Goal: Task Accomplishment & Management: Use online tool/utility

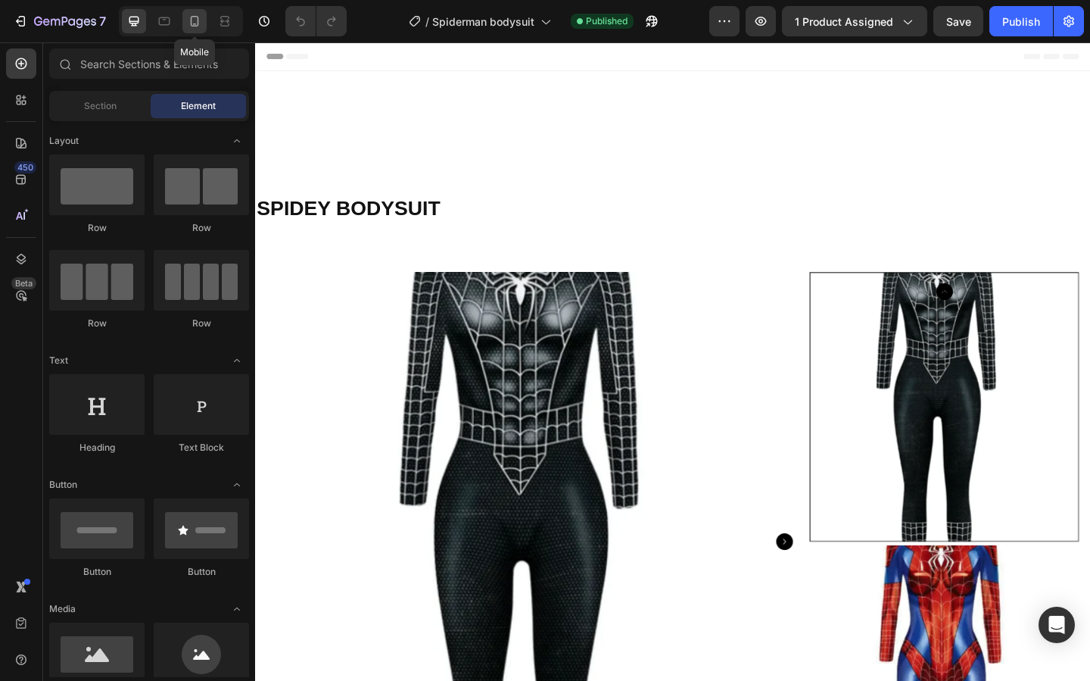
click at [198, 24] on icon at bounding box center [194, 21] width 15 height 15
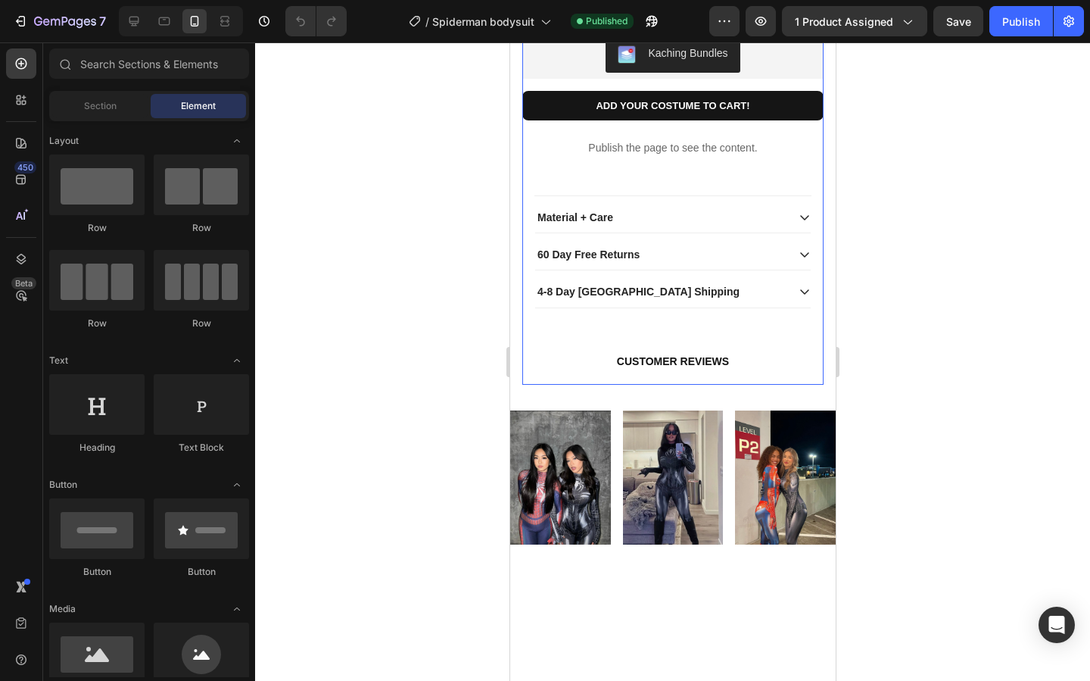
scroll to position [966, 0]
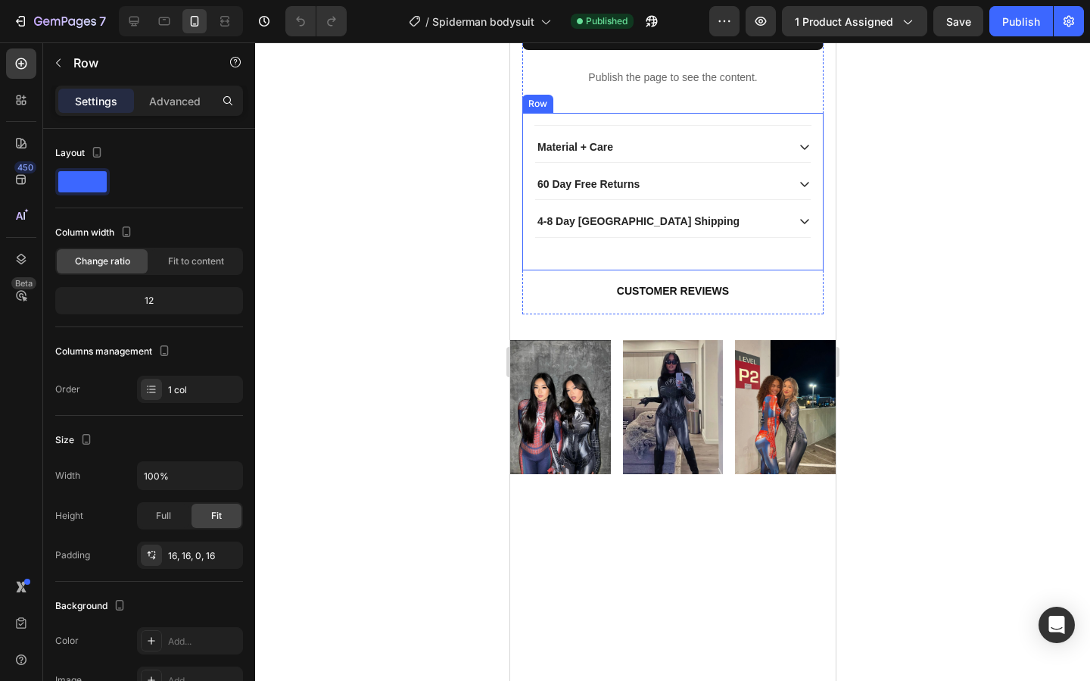
click at [701, 270] on div "Material + Care 60 Day Free Returns 4-8 Day USA Shipping Accordion" at bounding box center [672, 197] width 277 height 145
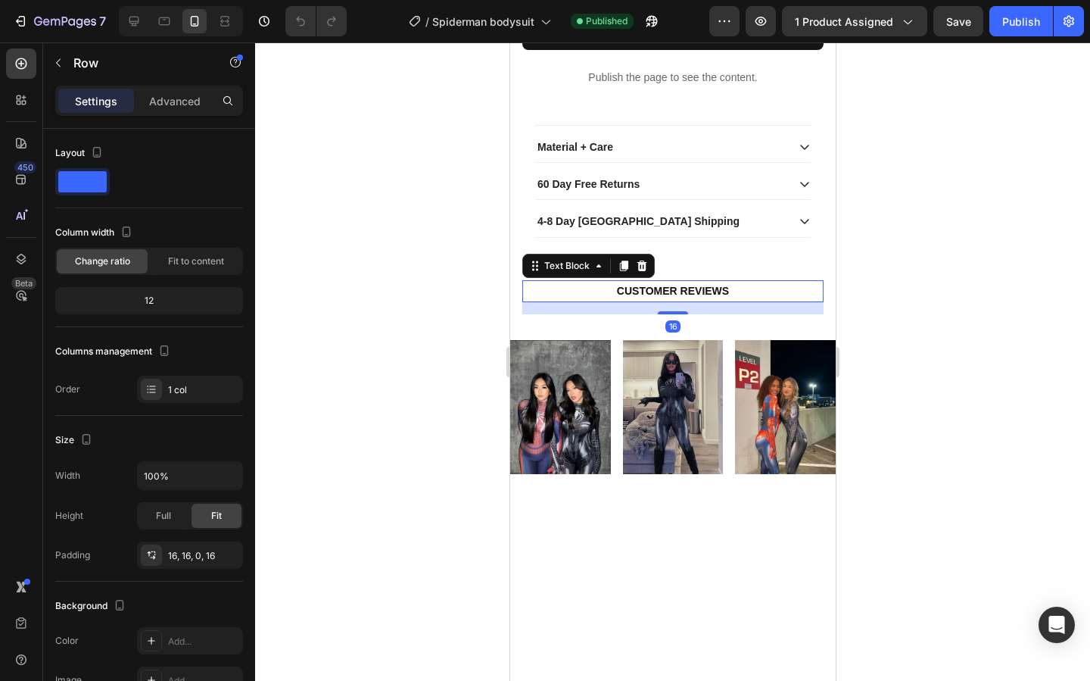
click at [737, 301] on p "CUSTOMER REVIEWS" at bounding box center [672, 291] width 298 height 19
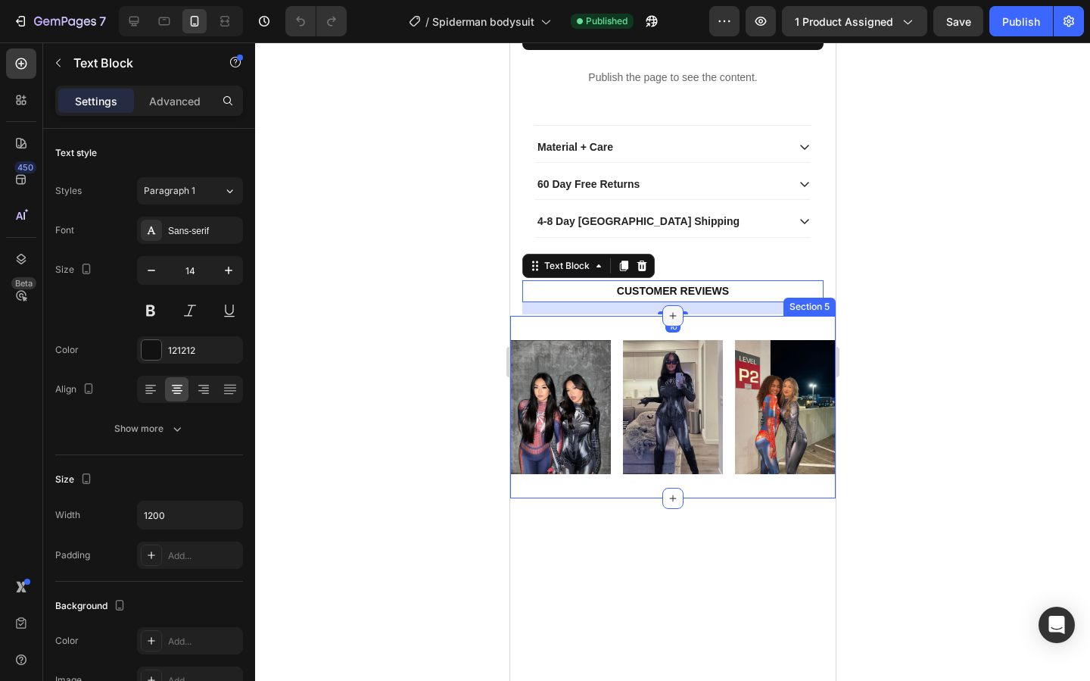
click at [679, 326] on div at bounding box center [672, 315] width 21 height 21
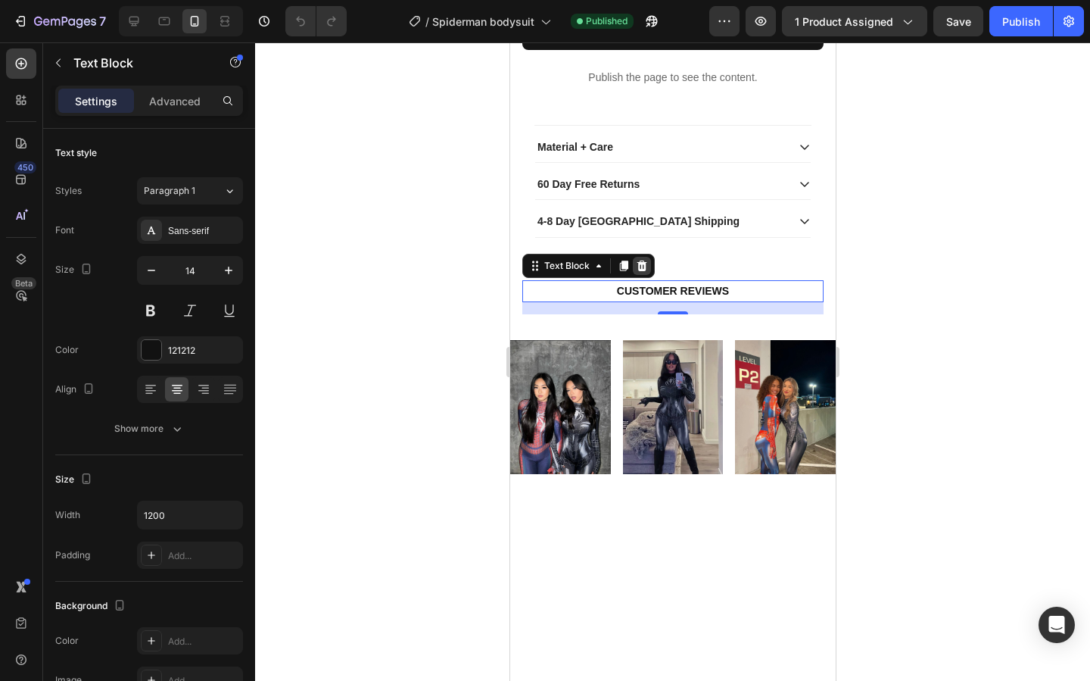
click at [646, 272] on icon at bounding box center [641, 266] width 12 height 12
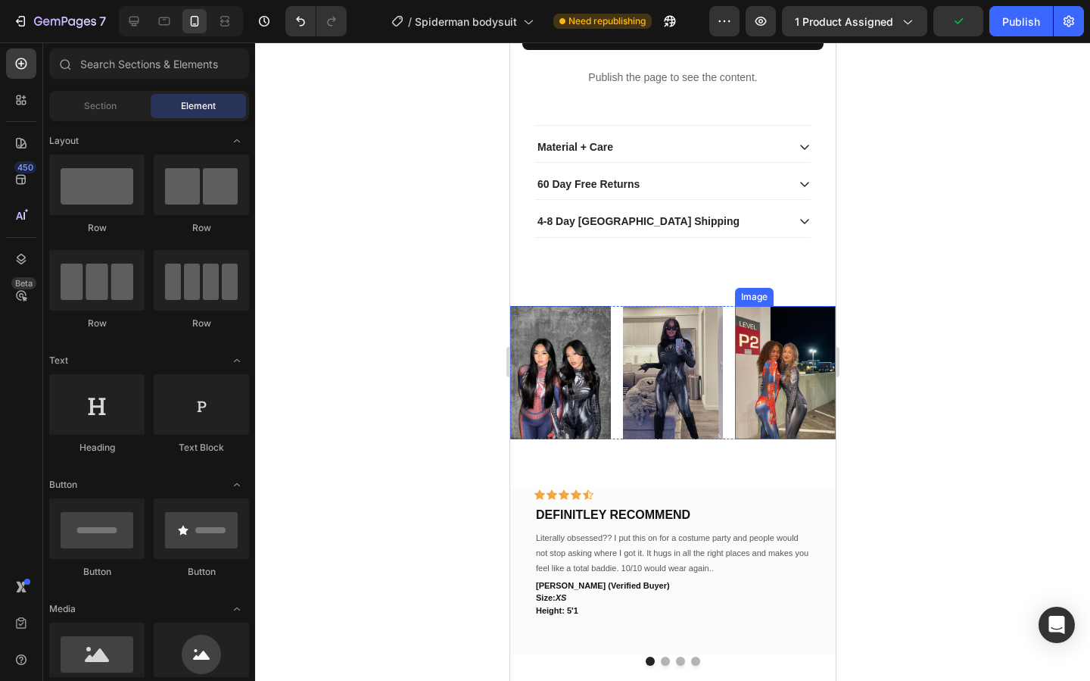
scroll to position [1188, 0]
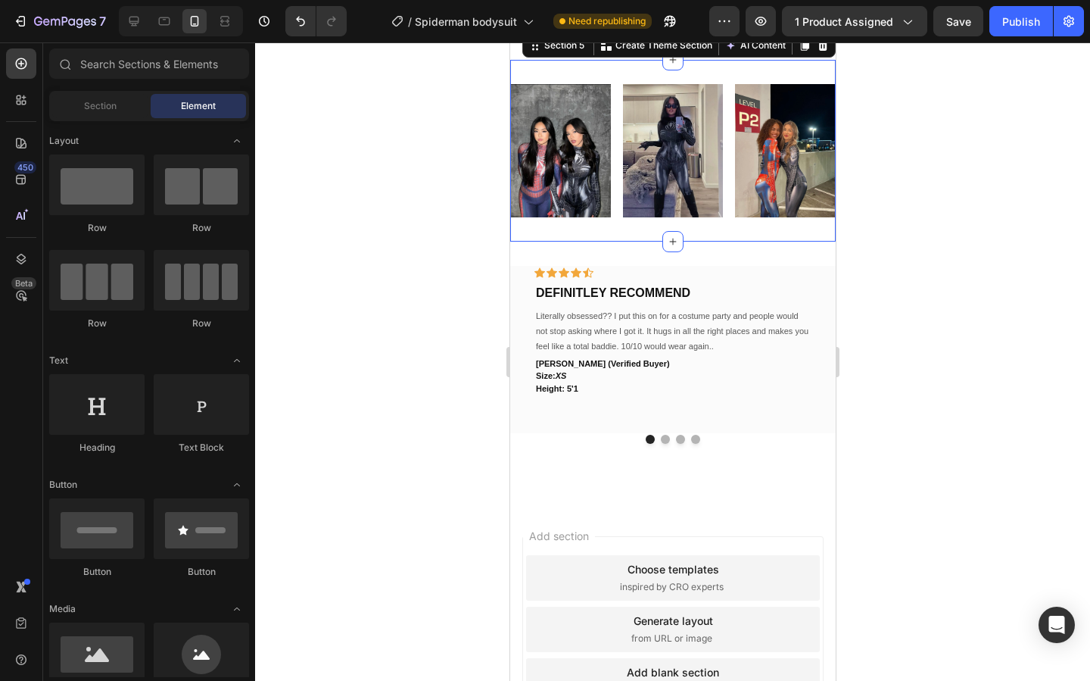
click at [704, 242] on div "Image Image Image Row Section 5 Create Theme Section AI Content Write with GemA…" at bounding box center [671, 151] width 325 height 182
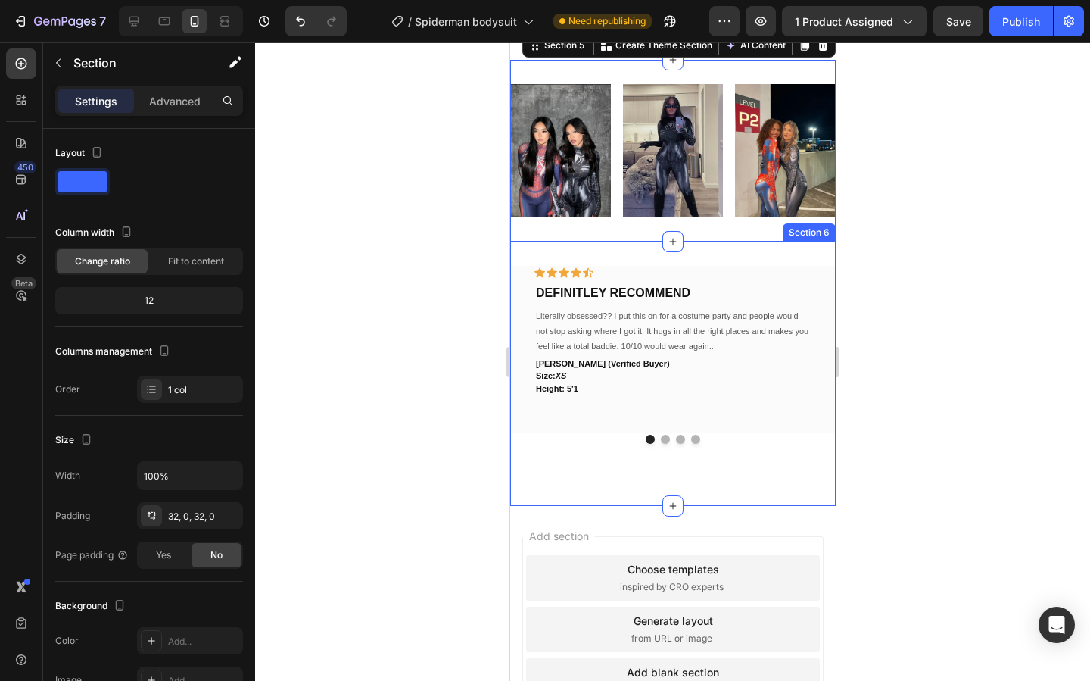
click at [697, 375] on div "Icon Icon Icon Icon Icon Row DEFINITLEY RECOMMEND Text block Literally obsessed…" at bounding box center [671, 372] width 325 height 263
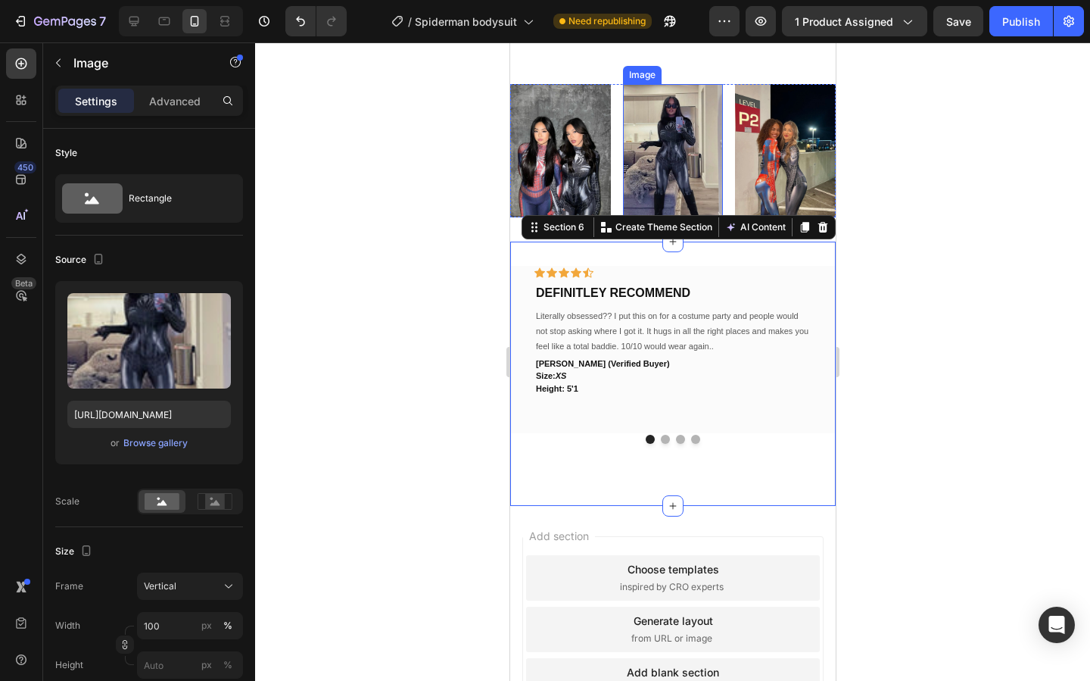
click at [707, 218] on img at bounding box center [672, 151] width 101 height 134
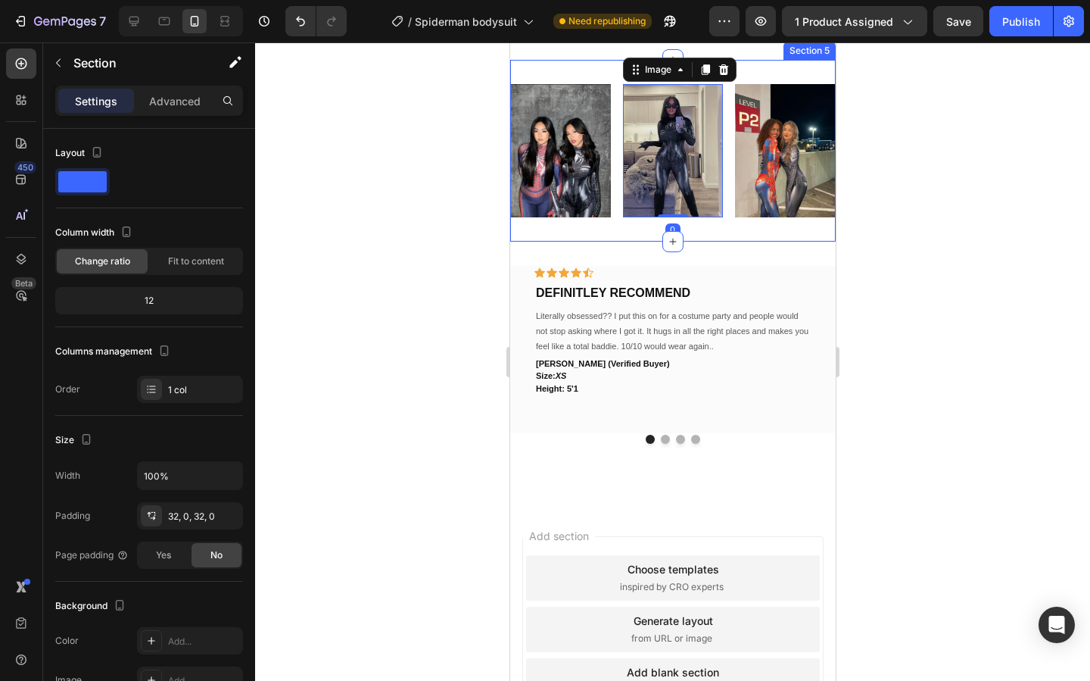
click at [713, 242] on div "Image Image 0 Image Row Section 5" at bounding box center [671, 151] width 325 height 182
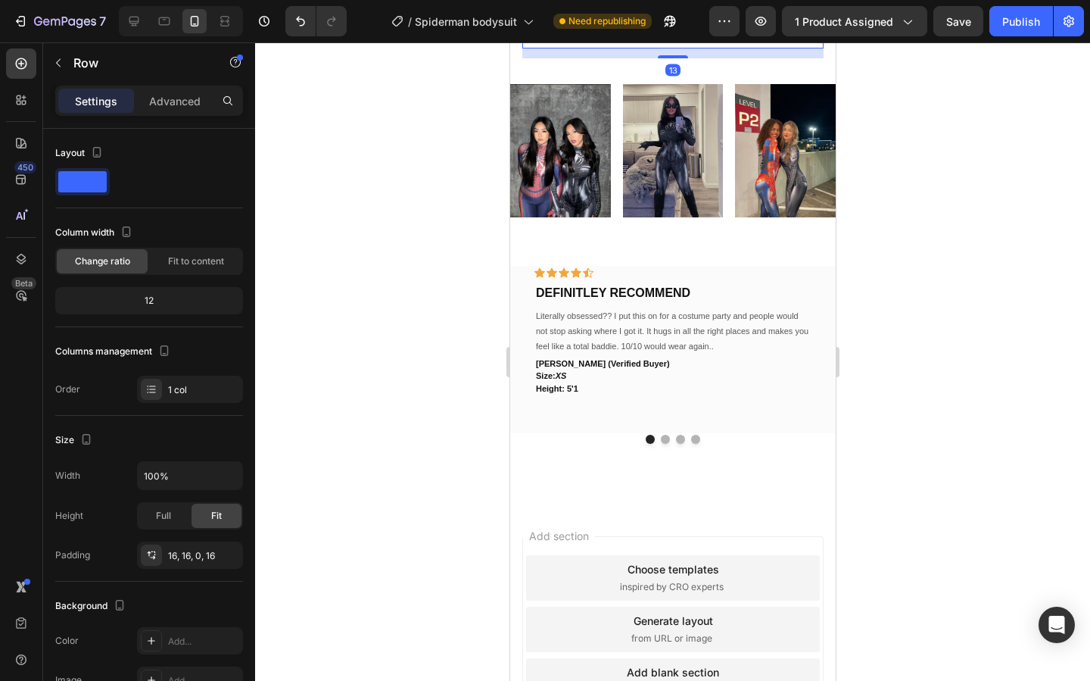
drag, startPoint x: 680, startPoint y: 176, endPoint x: 679, endPoint y: 142, distance: 34.1
drag, startPoint x: 679, startPoint y: 174, endPoint x: 679, endPoint y: 139, distance: 34.8
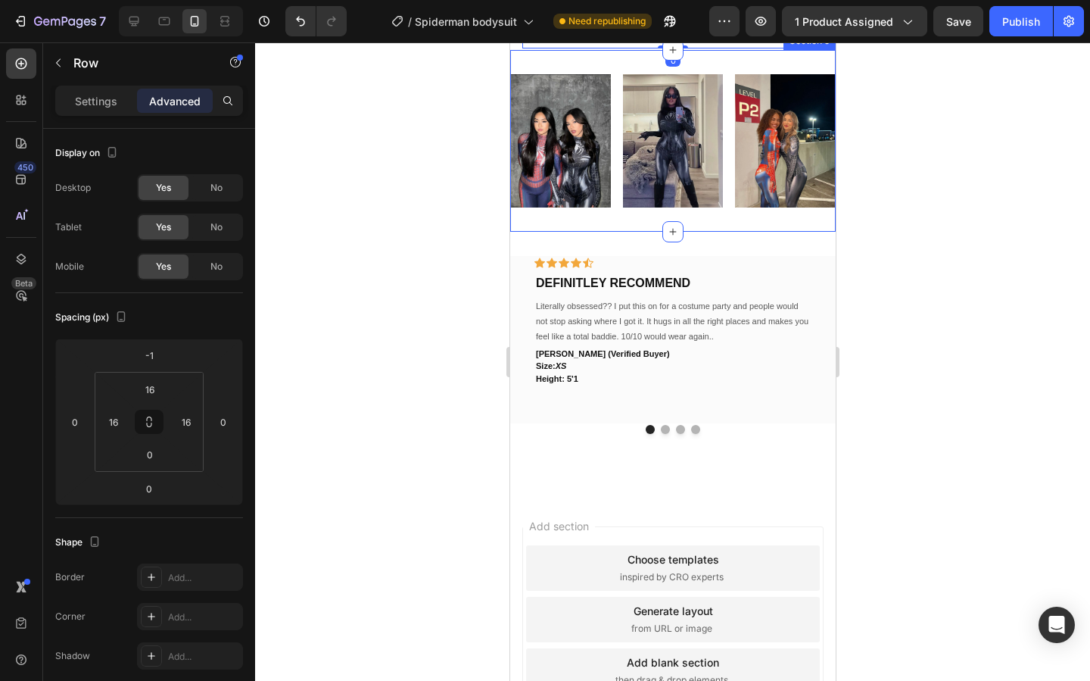
click at [942, 188] on div at bounding box center [672, 361] width 835 height 638
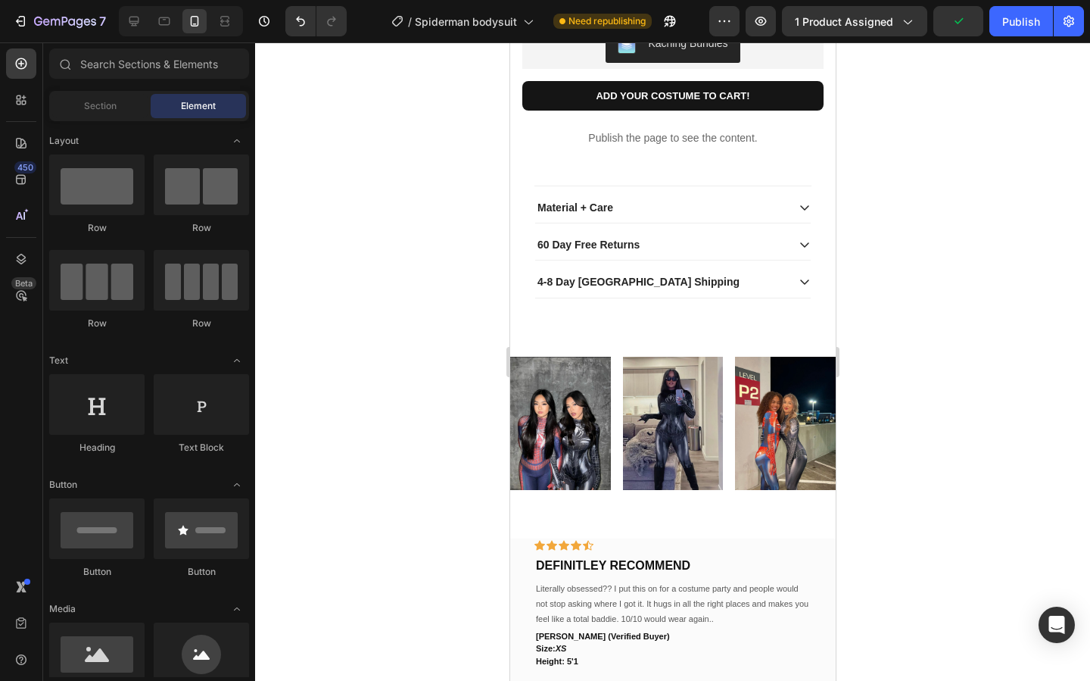
scroll to position [905, 0]
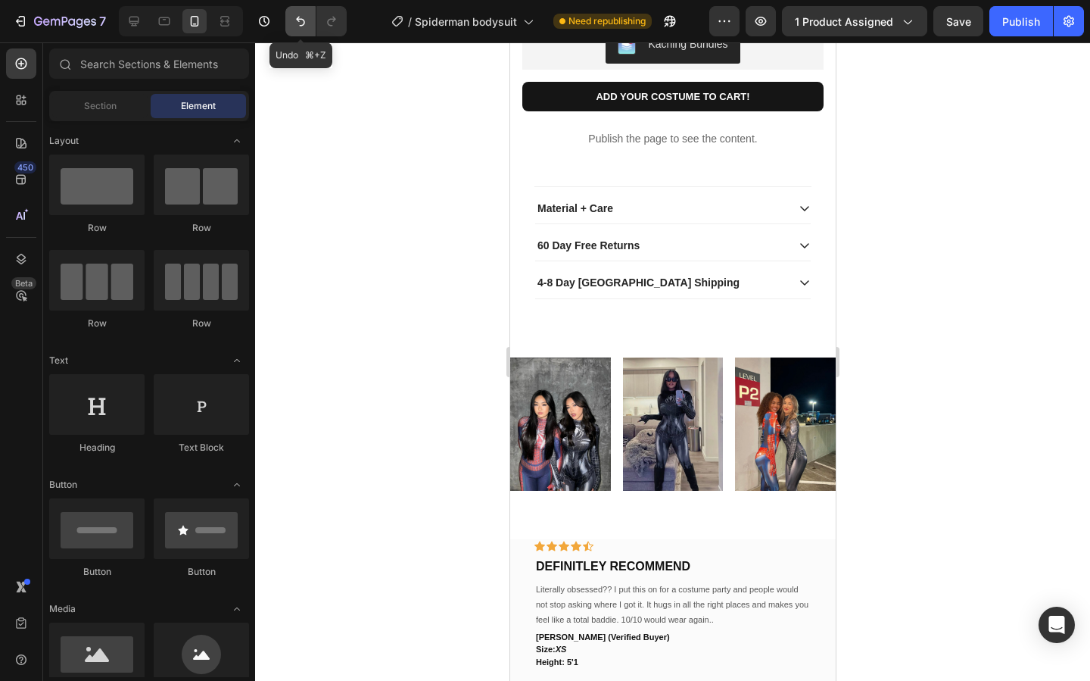
click at [298, 30] on button "Undo/Redo" at bounding box center [300, 21] width 30 height 30
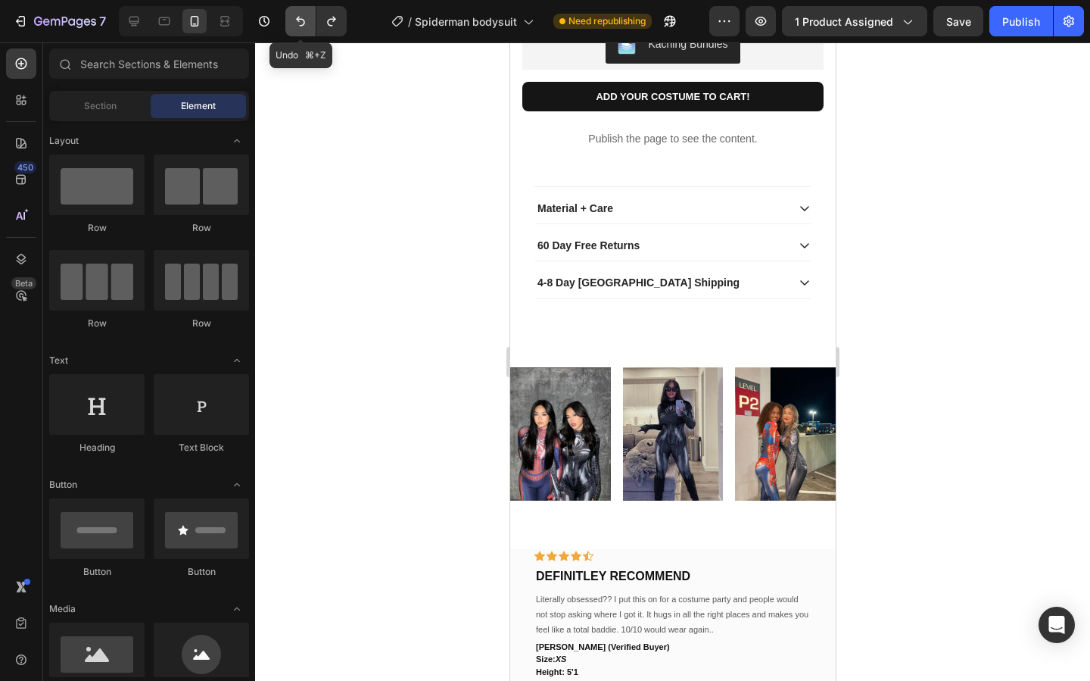
click at [298, 30] on button "Undo/Redo" at bounding box center [300, 21] width 30 height 30
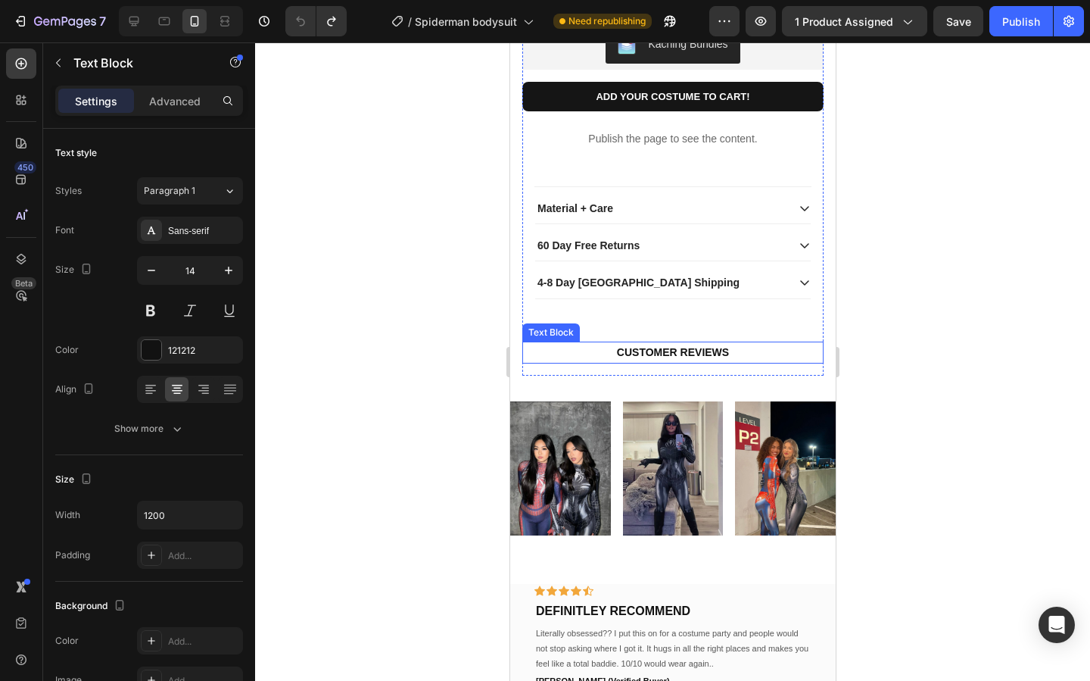
click at [659, 358] on strong "CUSTOMER REVIEWS" at bounding box center [672, 352] width 112 height 12
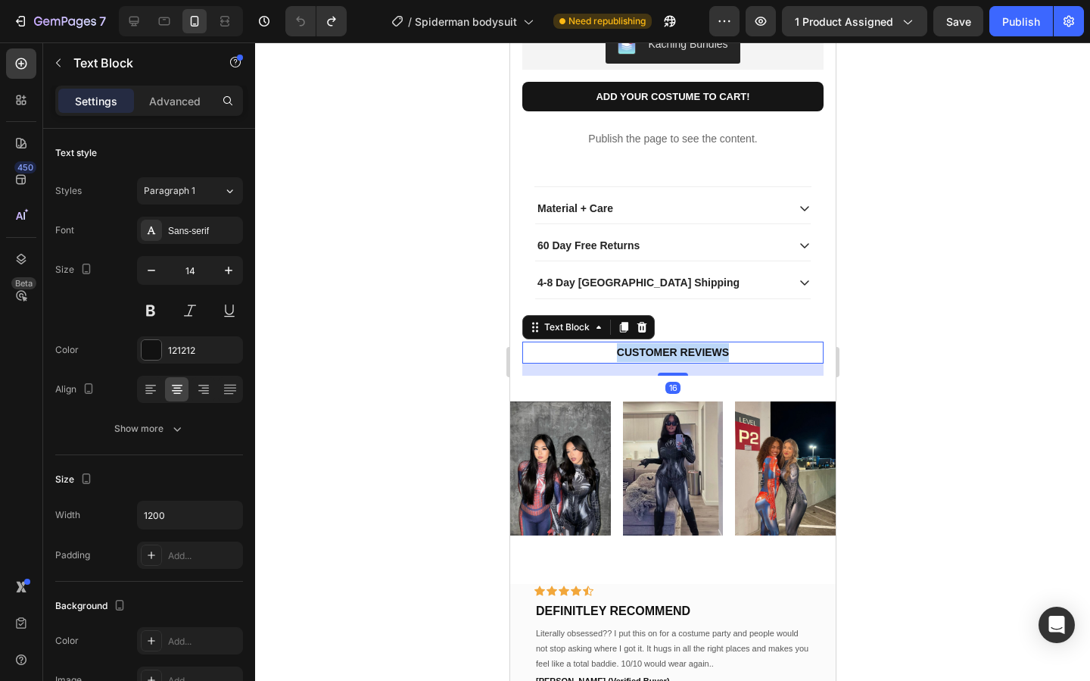
click at [659, 358] on strong "CUSTOMER REVIEWS" at bounding box center [672, 352] width 112 height 12
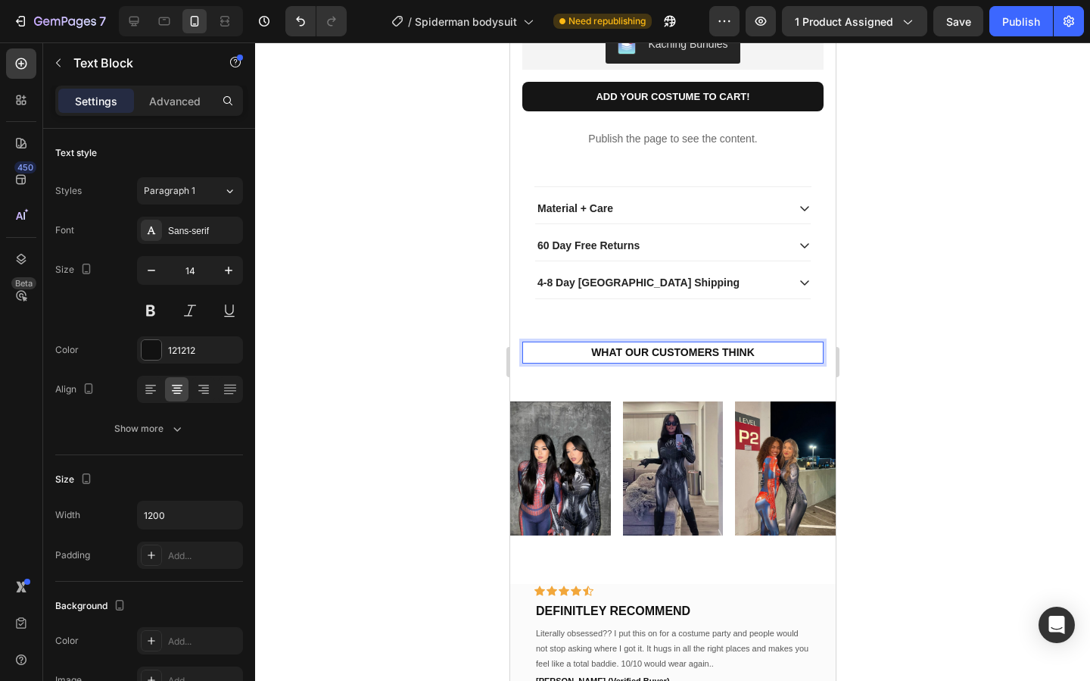
click at [905, 482] on div at bounding box center [672, 361] width 835 height 638
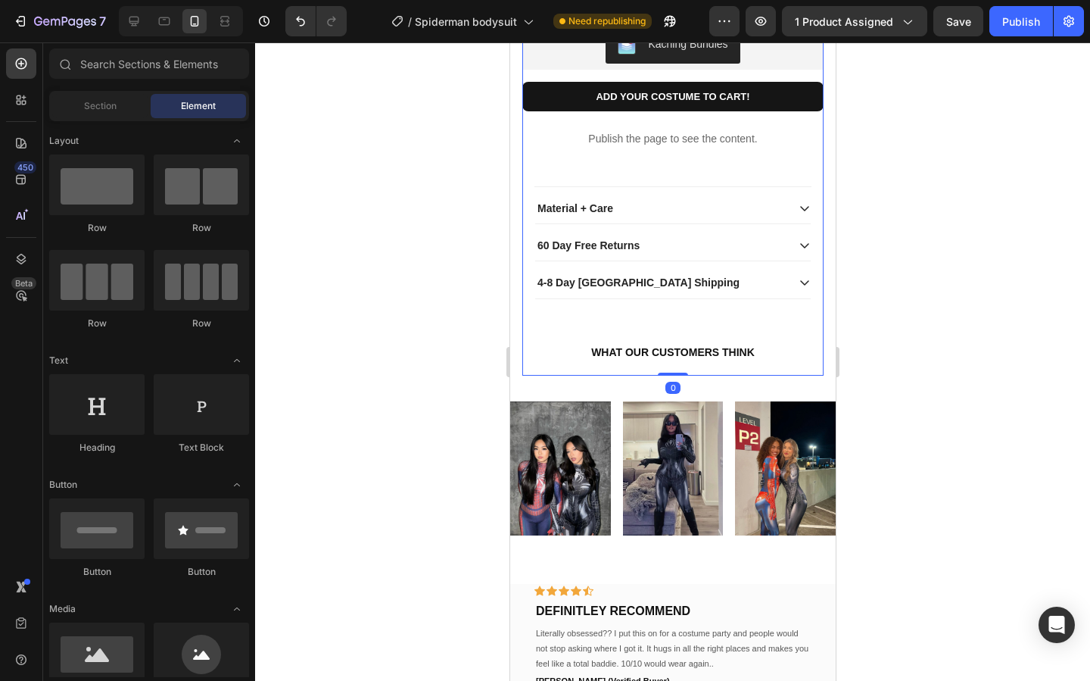
click at [742, 375] on div "Kaching Bundles Kaching Bundles ADD YOUR COSTUME TO CART! Product Cart Button P…" at bounding box center [672, 198] width 301 height 354
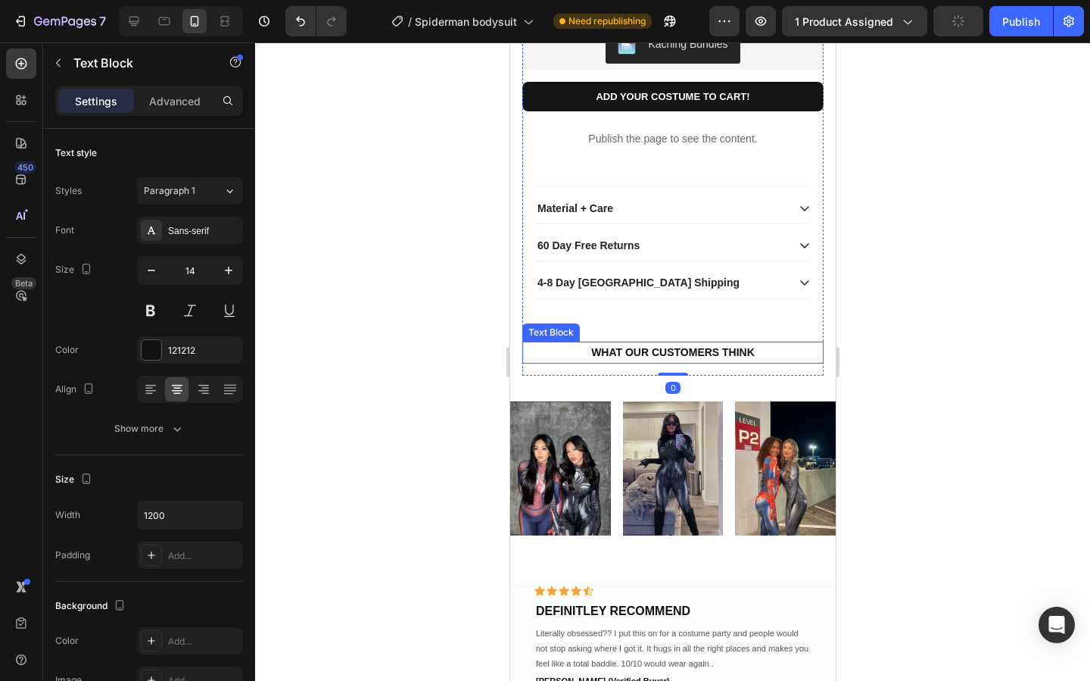
click at [701, 362] on p "WHAT OUR CUSTOMERS THINK" at bounding box center [672, 352] width 298 height 19
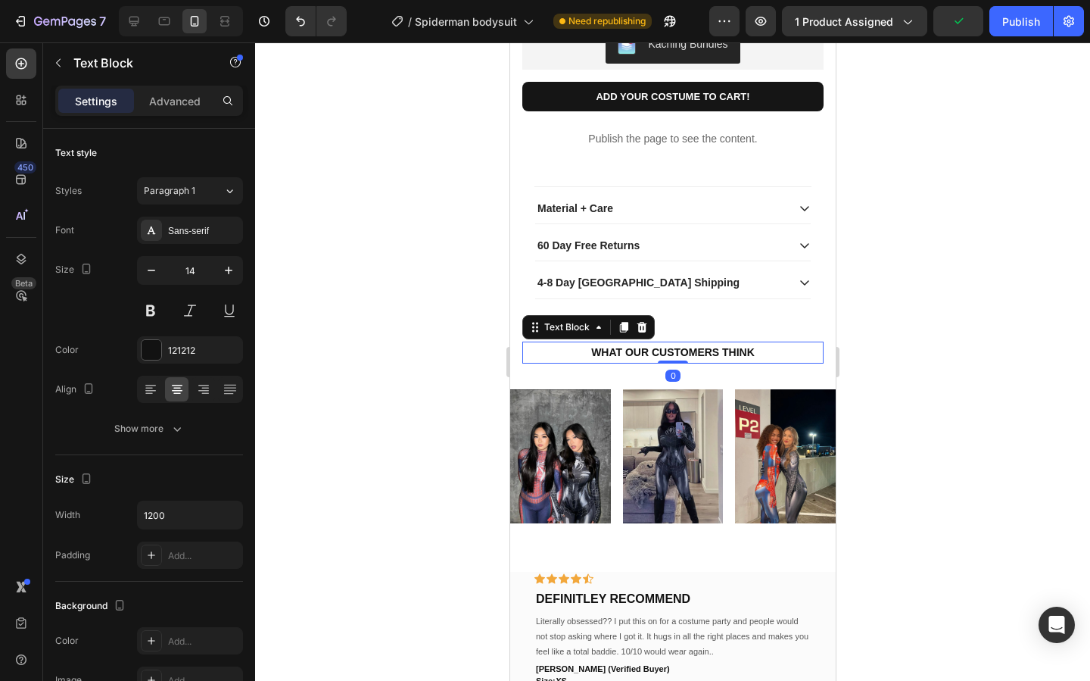
drag, startPoint x: 680, startPoint y: 491, endPoint x: 680, endPoint y: 450, distance: 40.9
click at [680, 363] on div "Kaching Bundles Kaching Bundles ADD YOUR COSTUME TO CART! Product Cart Button P…" at bounding box center [672, 192] width 301 height 342
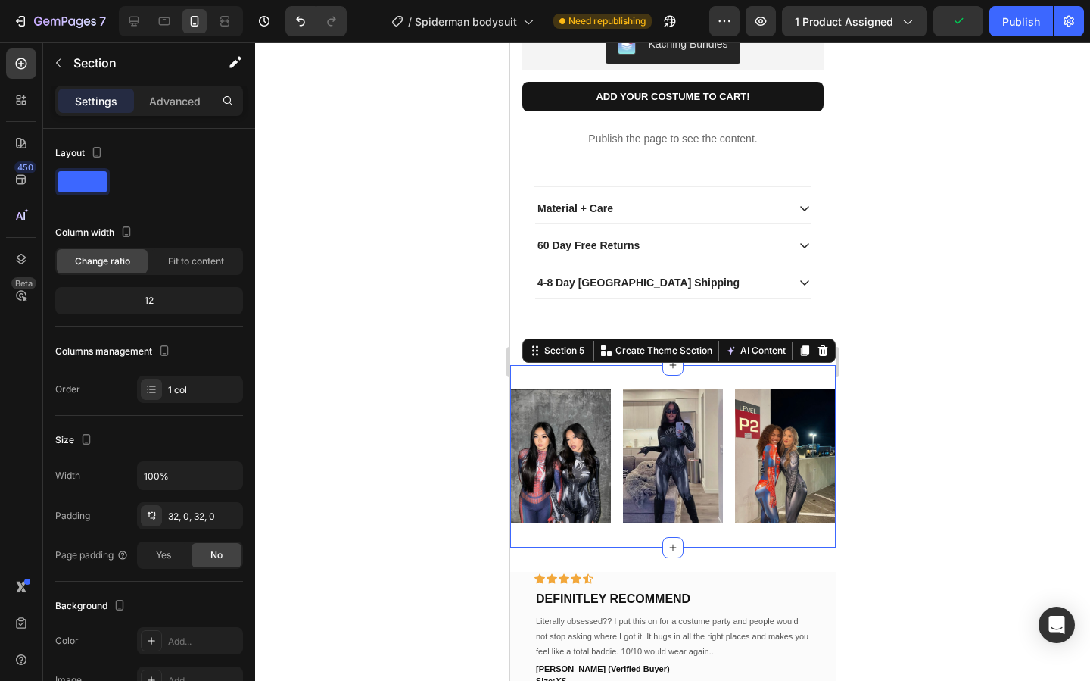
click at [720, 492] on div "Image Image Image Row Section 5 Create Theme Section AI Content Write with GemA…" at bounding box center [671, 456] width 325 height 182
click at [195, 103] on p "Advanced" at bounding box center [174, 101] width 51 height 16
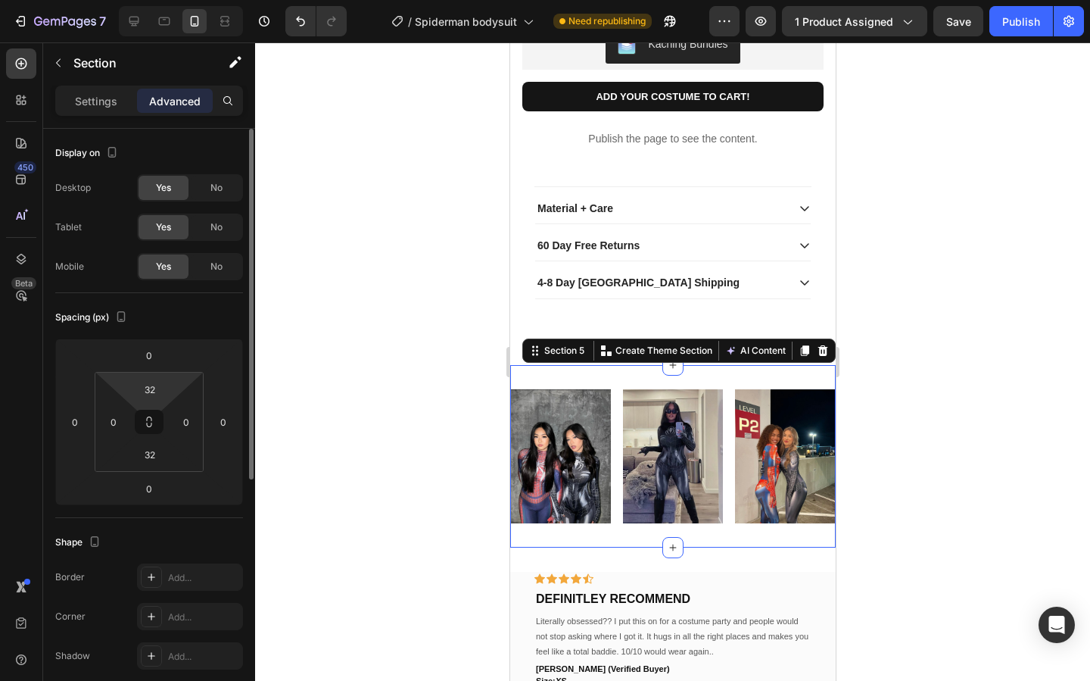
click at [159, 0] on html "7 Version history / Spiderman bodysuit Need republishing Preview 1 product assi…" at bounding box center [545, 0] width 1090 height 0
type input "2"
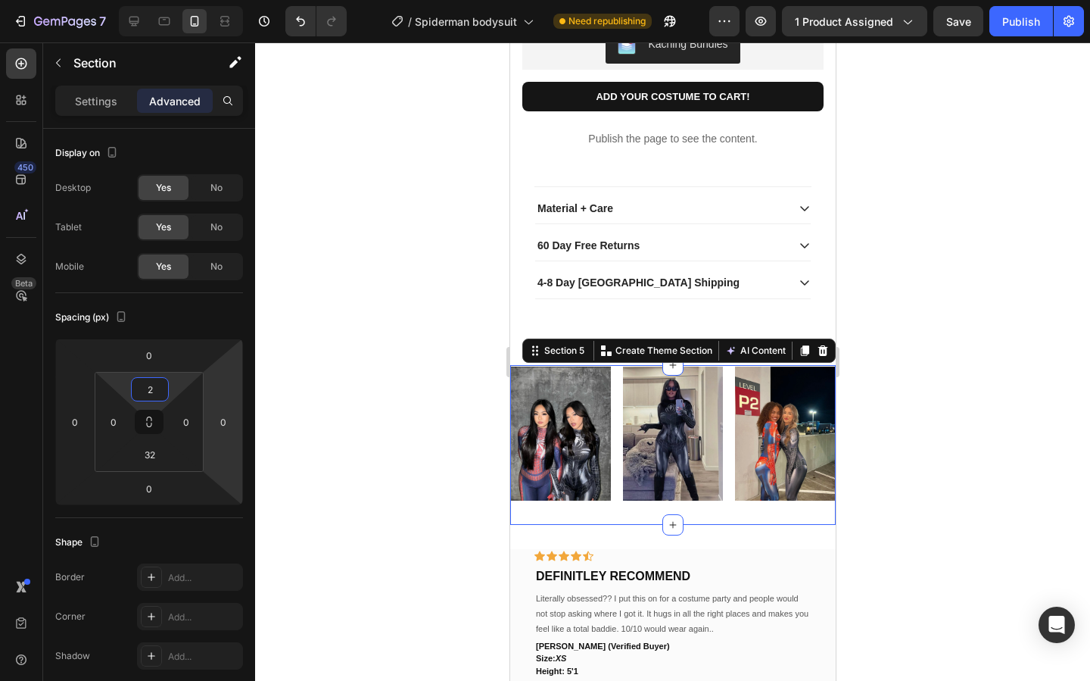
click at [960, 438] on div at bounding box center [672, 361] width 835 height 638
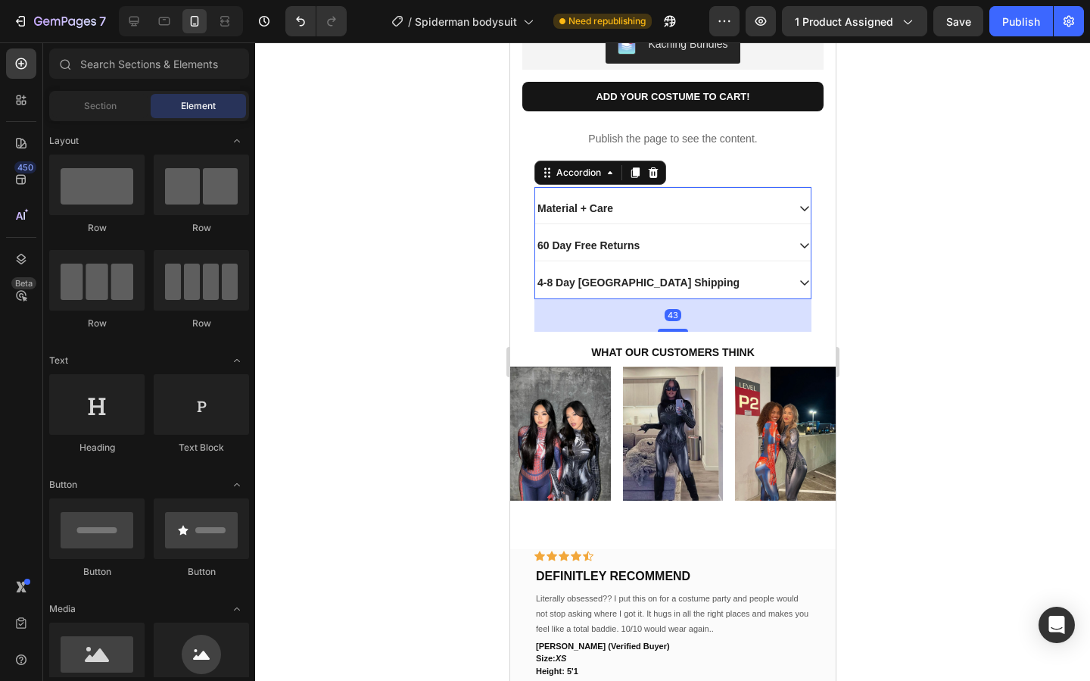
click at [742, 298] on div "4-8 Day [GEOGRAPHIC_DATA] Shipping" at bounding box center [672, 282] width 276 height 31
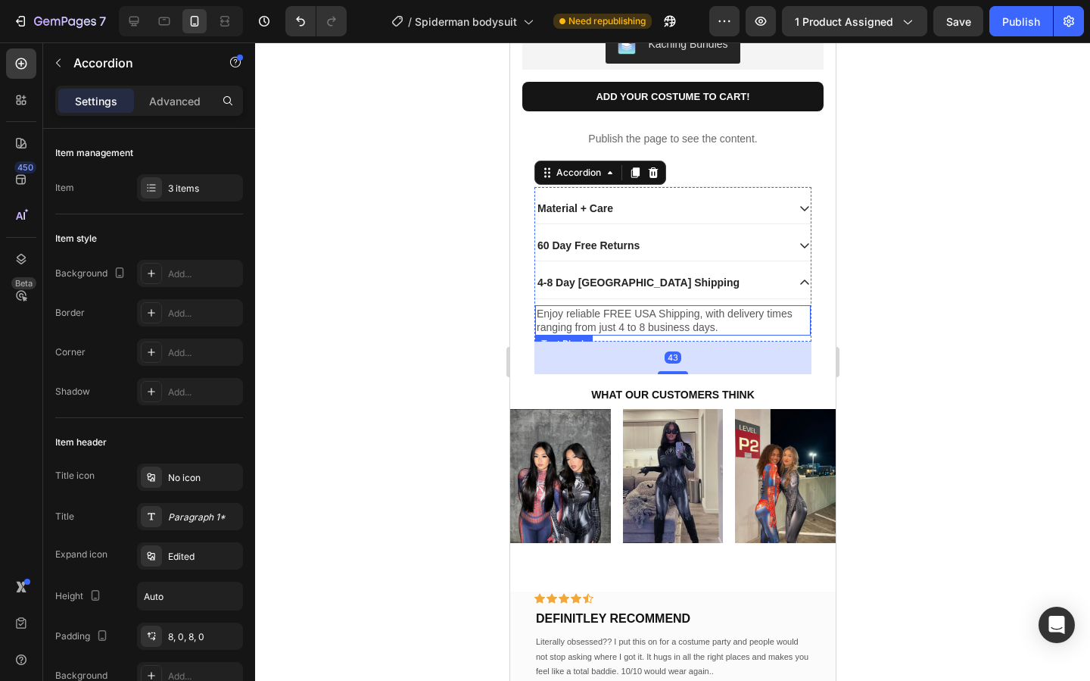
click at [977, 431] on div at bounding box center [672, 361] width 835 height 638
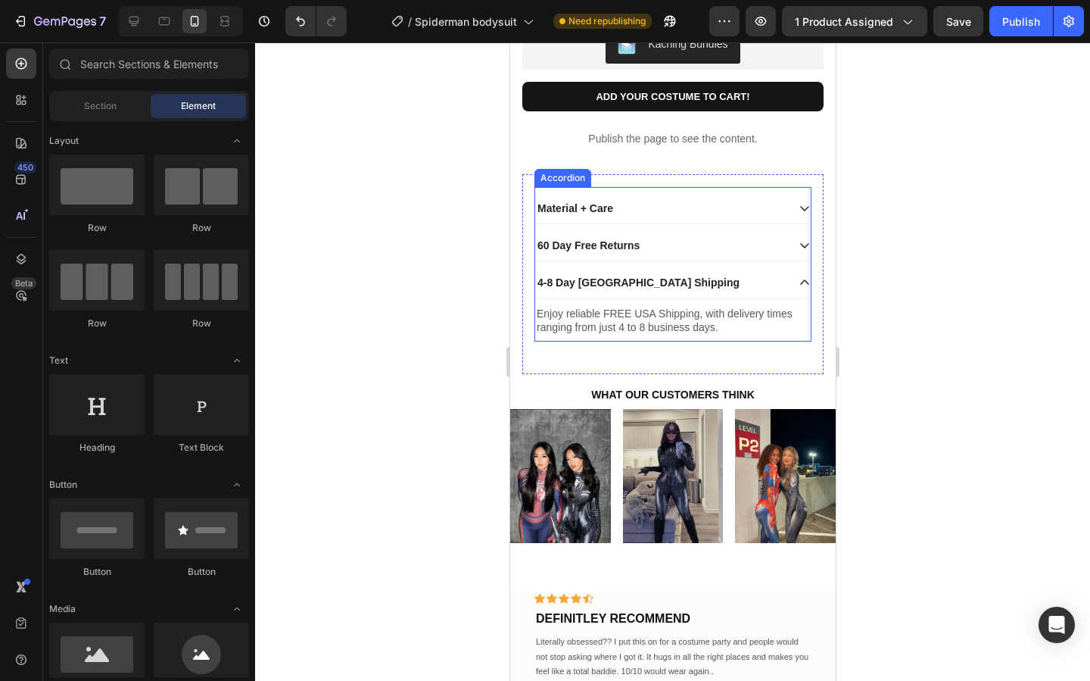
click at [804, 288] on icon at bounding box center [804, 282] width 12 height 12
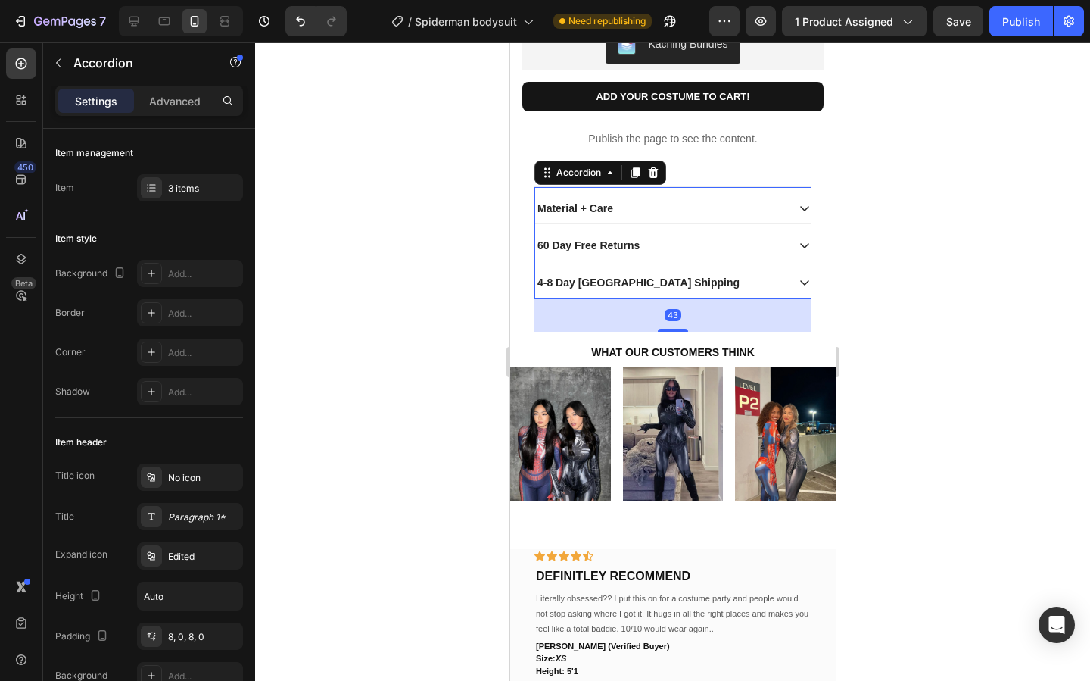
click at [673, 332] on div "43" at bounding box center [672, 315] width 277 height 33
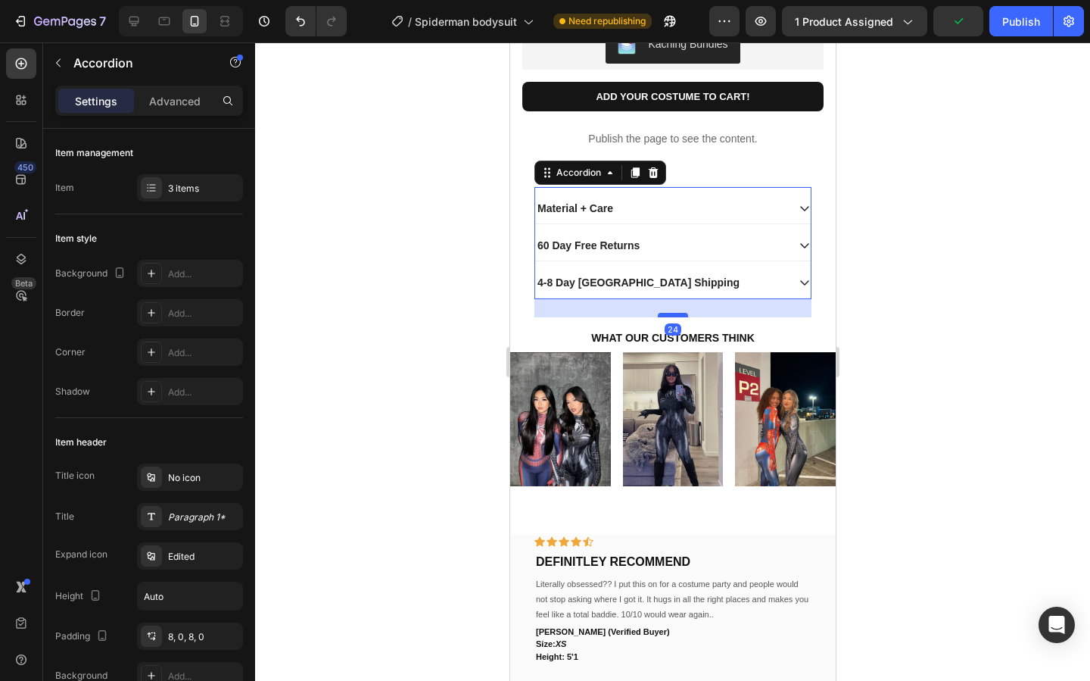
drag, startPoint x: 674, startPoint y: 446, endPoint x: 676, endPoint y: 431, distance: 14.5
click at [676, 317] on div at bounding box center [672, 315] width 30 height 5
type input "100%"
type input "100"
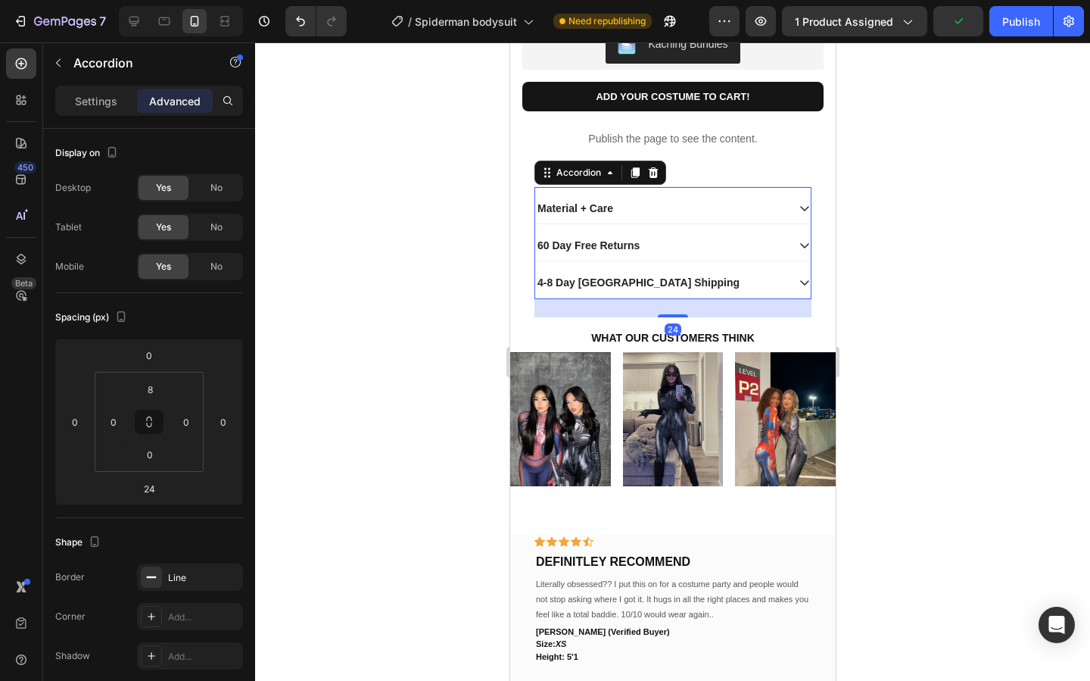
click at [1023, 394] on div at bounding box center [672, 361] width 835 height 638
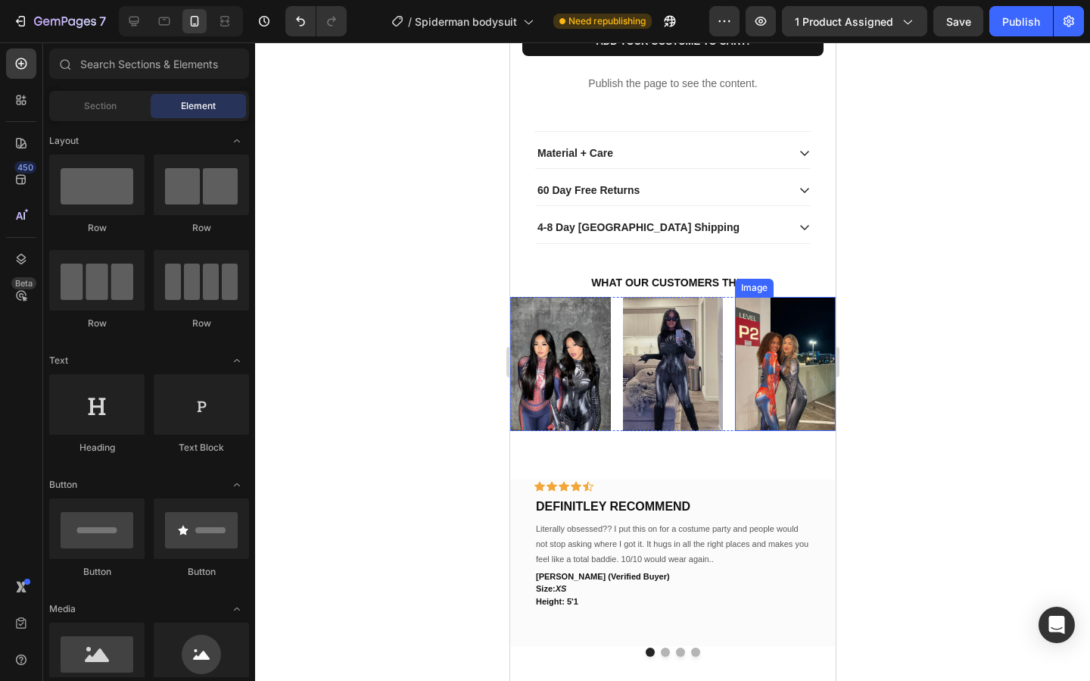
scroll to position [961, 0]
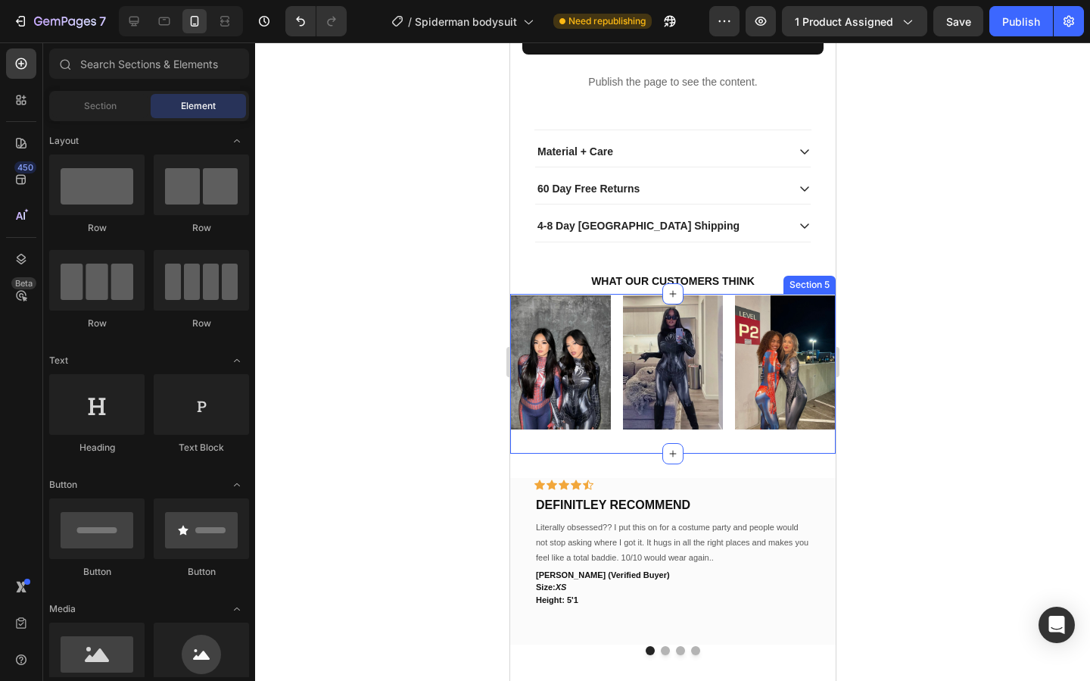
click at [699, 453] on div "Image Image Image Row Section 5" at bounding box center [671, 374] width 325 height 160
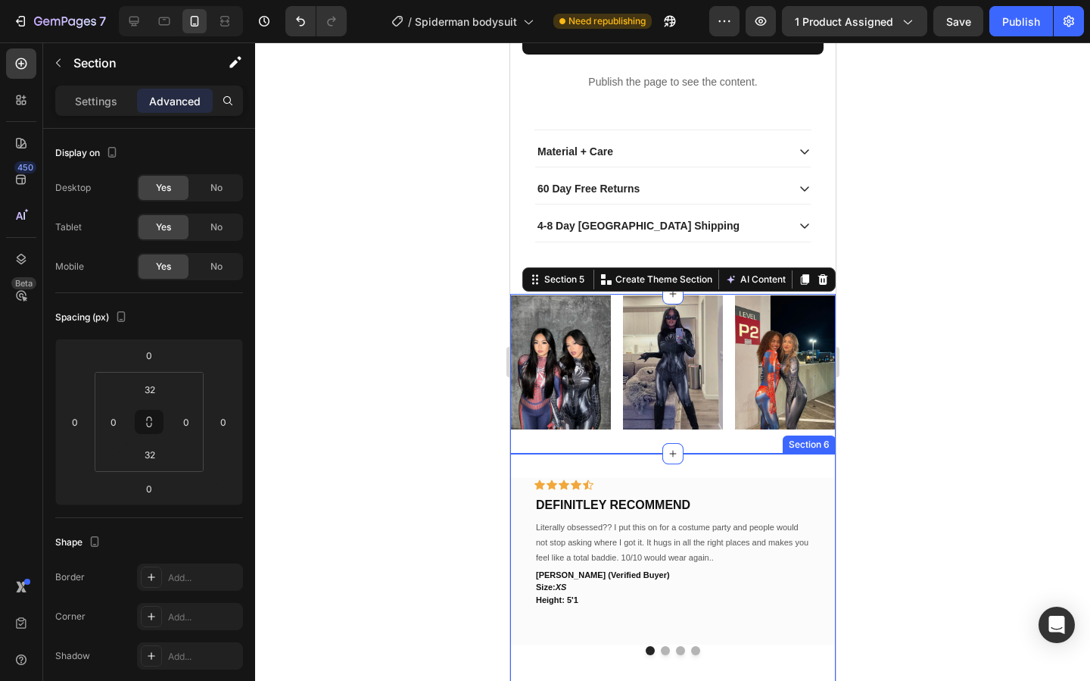
click at [693, 571] on div "Icon Icon Icon Icon Icon Row DEFINITLEY RECOMMEND Text block Literally obsessed…" at bounding box center [671, 584] width 325 height 263
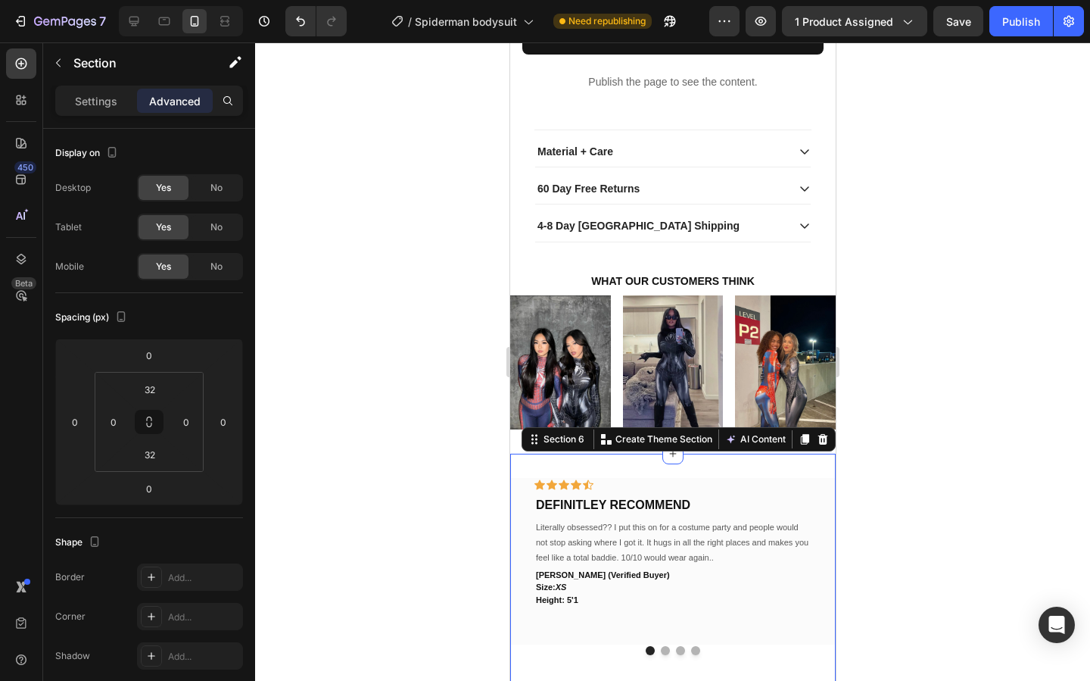
click at [904, 562] on div at bounding box center [672, 361] width 835 height 638
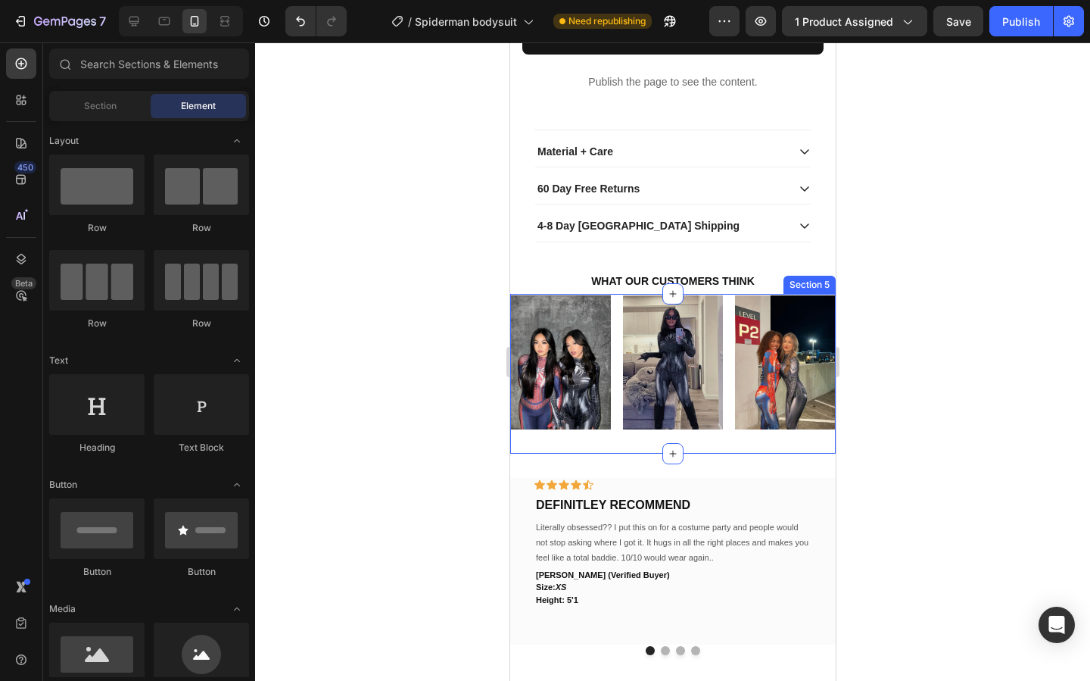
click at [722, 453] on div "Image Image Image Row Section 5" at bounding box center [671, 374] width 325 height 160
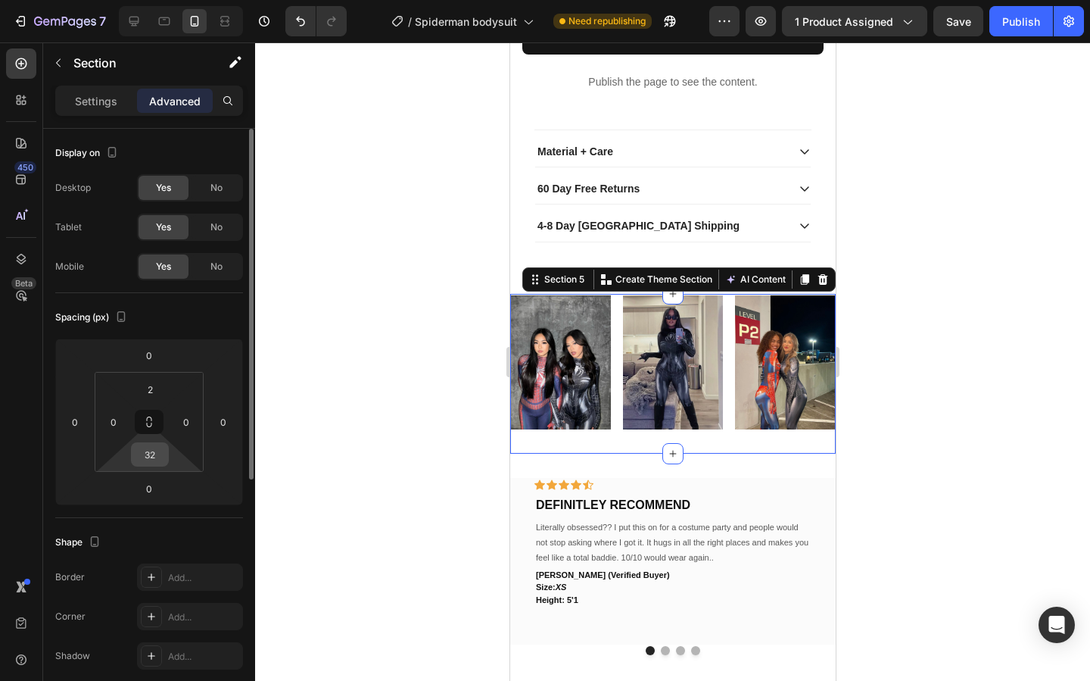
click at [160, 453] on input "32" at bounding box center [150, 454] width 30 height 23
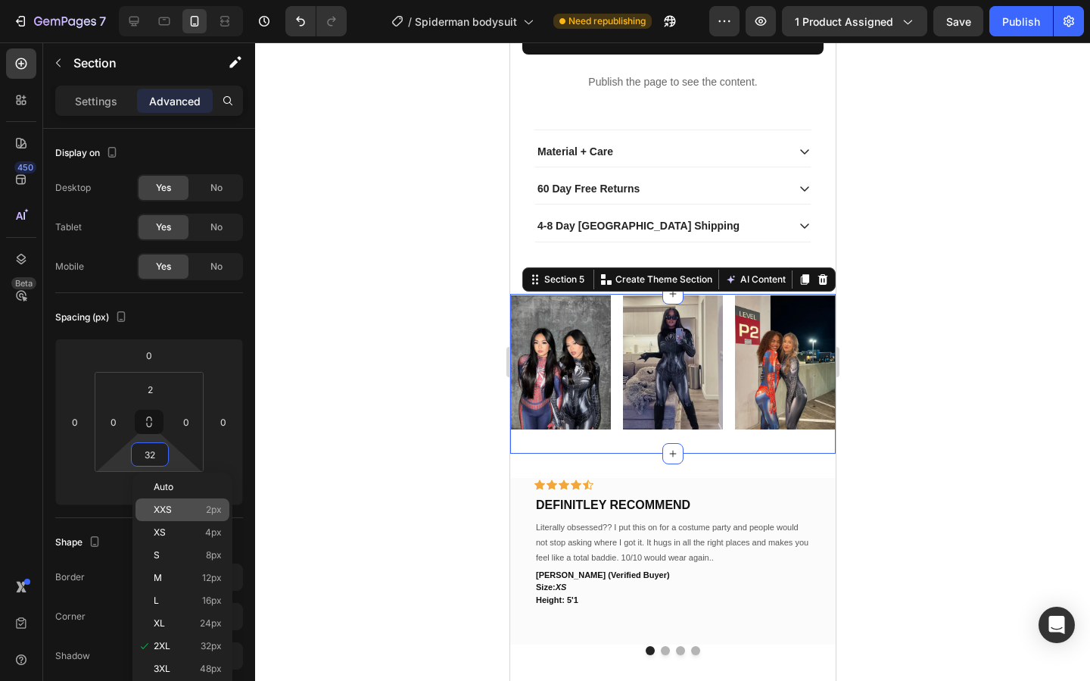
type input "2"
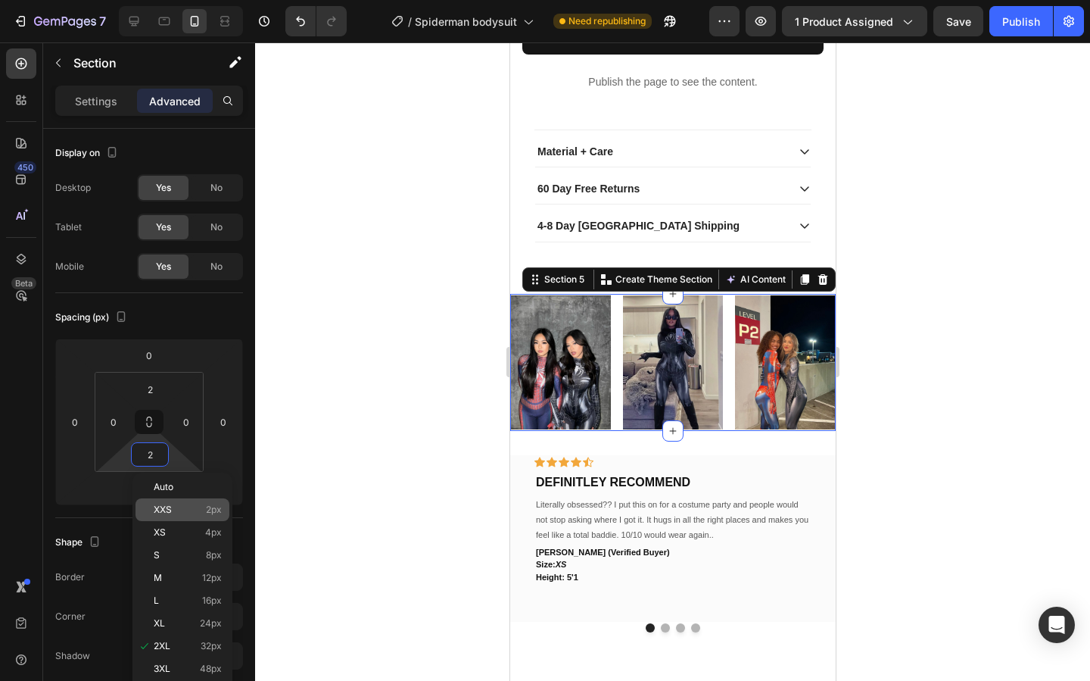
click at [154, 500] on div "XXS 2px" at bounding box center [182, 509] width 94 height 23
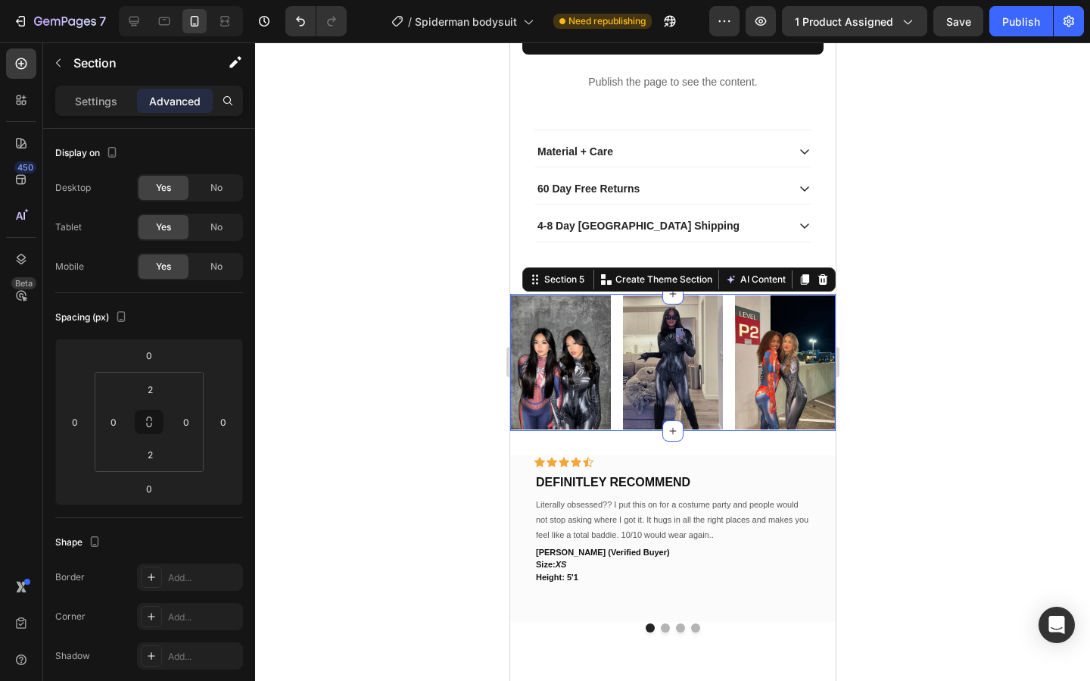
click at [963, 515] on div at bounding box center [672, 361] width 835 height 638
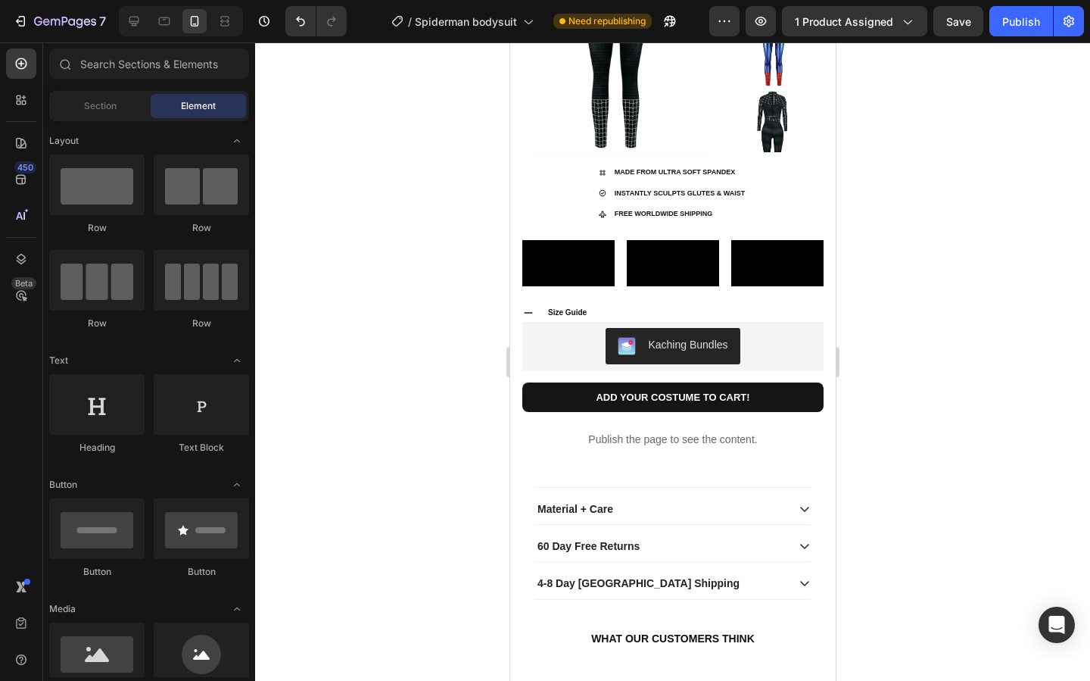
scroll to position [599, 0]
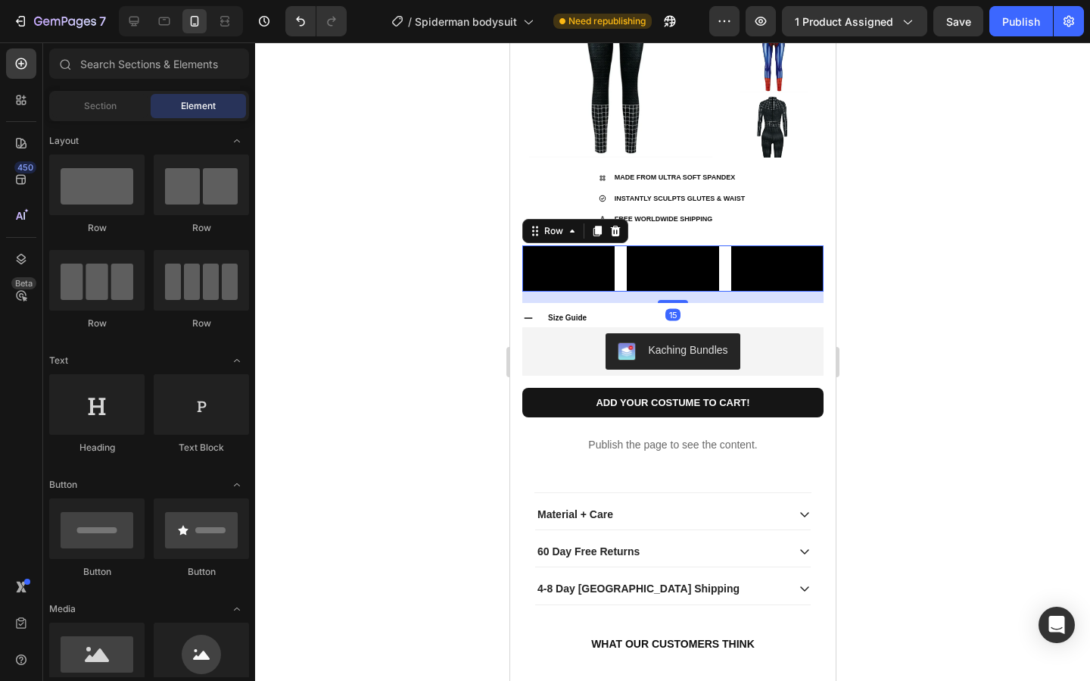
click at [722, 291] on div "Video Video Video Row 15" at bounding box center [672, 268] width 301 height 46
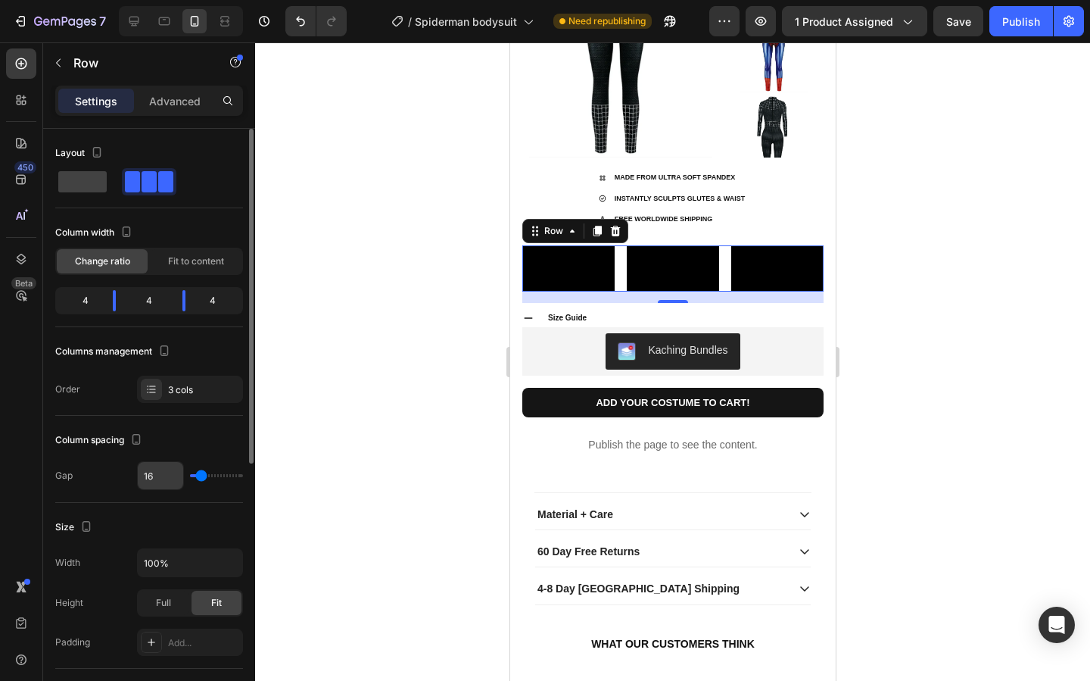
type input "0"
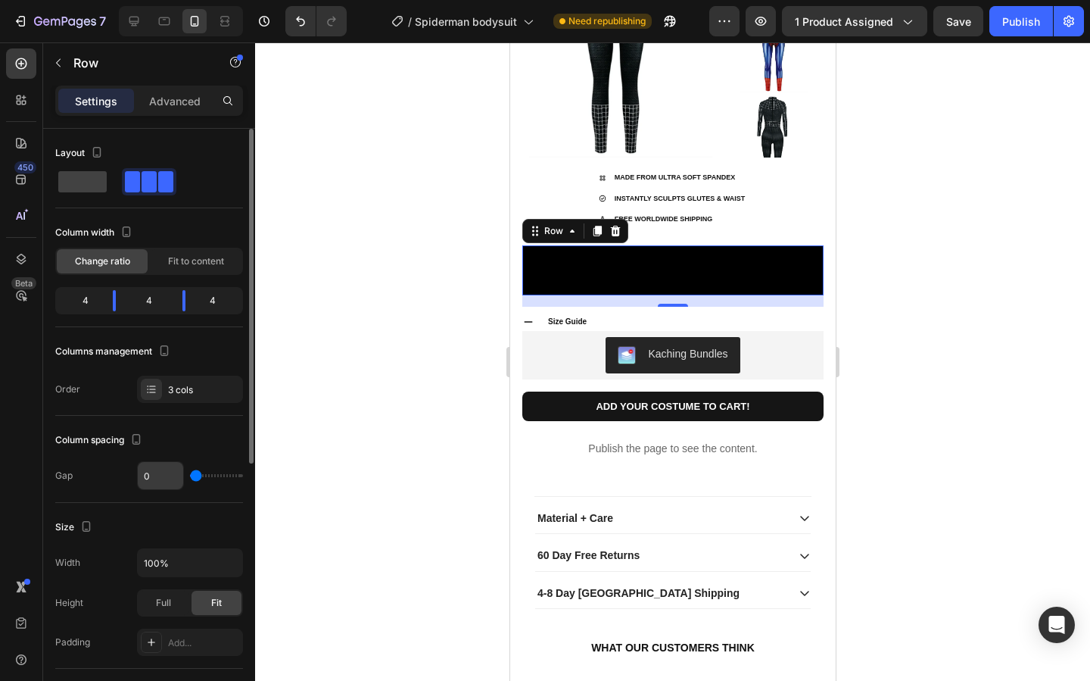
drag, startPoint x: 198, startPoint y: 475, endPoint x: 163, endPoint y: 475, distance: 34.8
type input "0"
click at [190, 475] on input "range" at bounding box center [216, 475] width 53 height 3
click at [912, 473] on div at bounding box center [672, 361] width 835 height 638
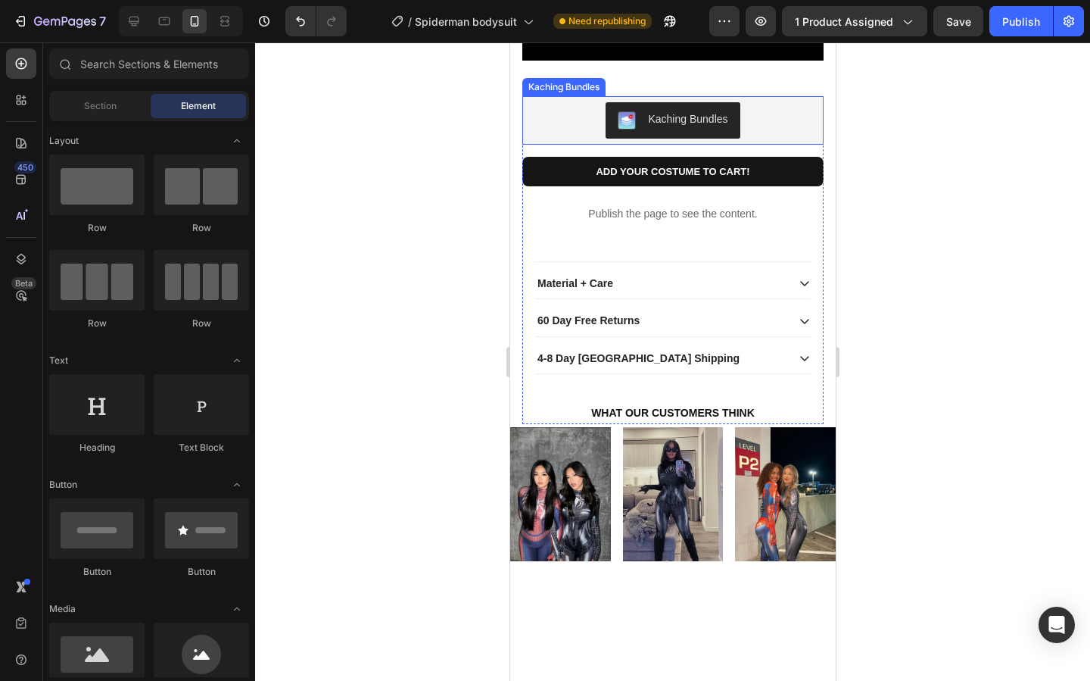
scroll to position [799, 0]
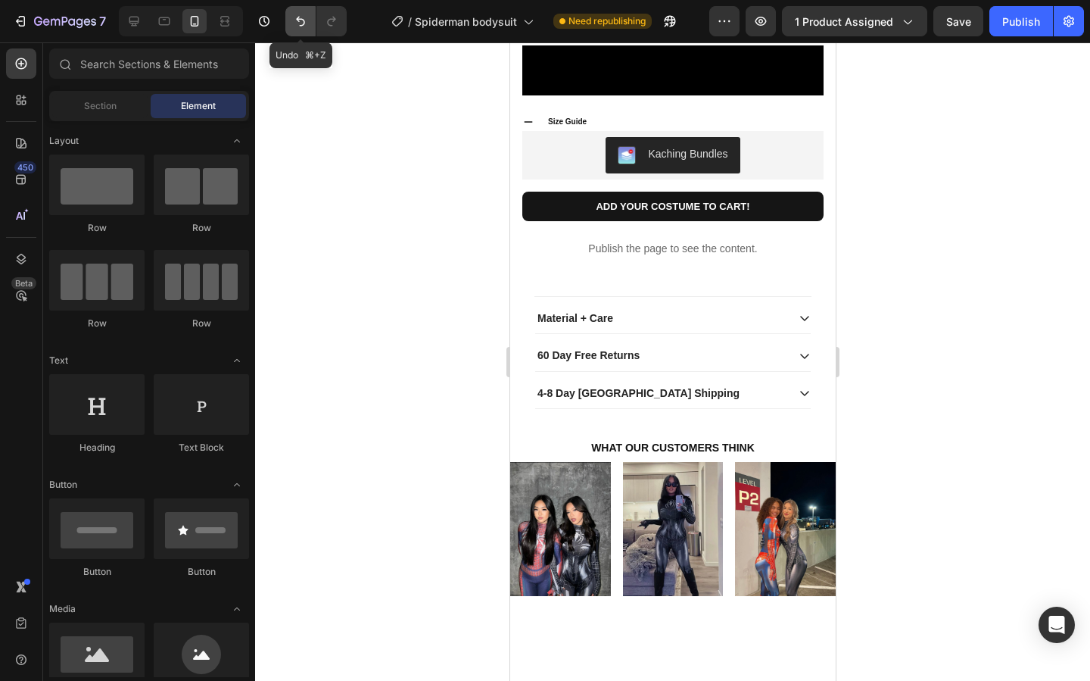
click at [294, 26] on icon "Undo/Redo" at bounding box center [300, 21] width 15 height 15
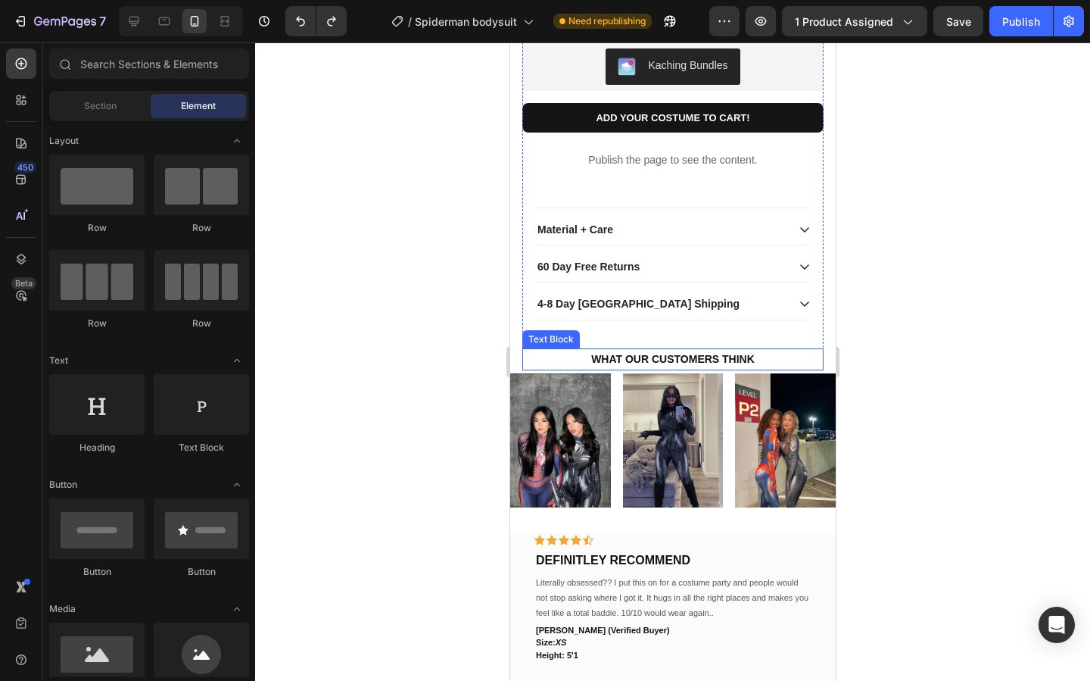
scroll to position [892, 0]
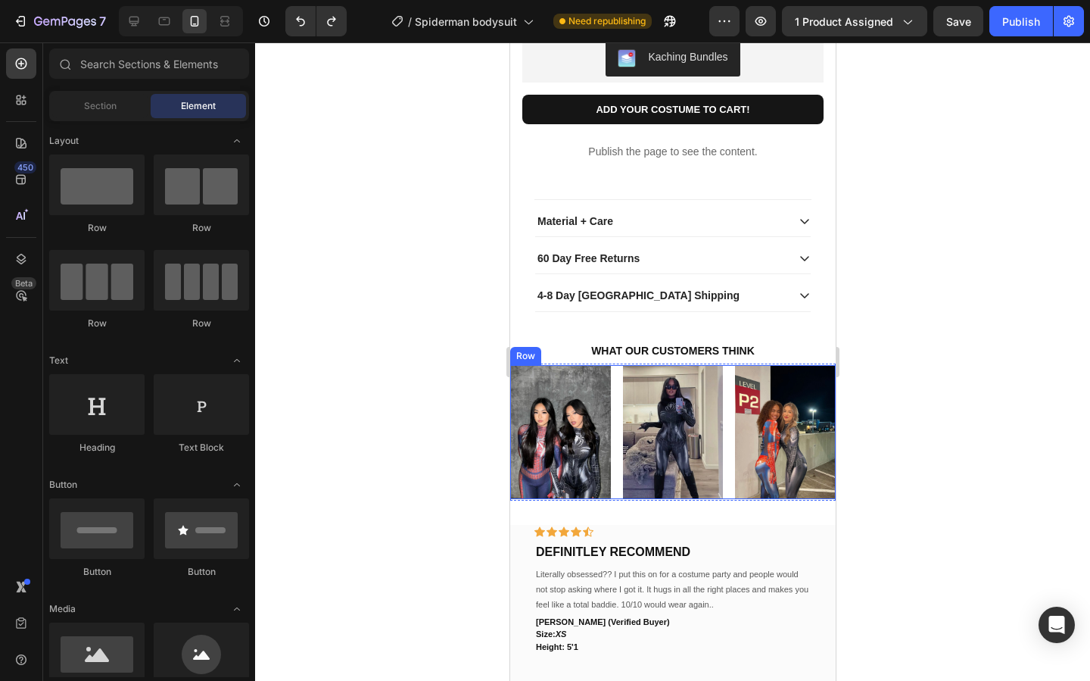
click at [612, 499] on div "Image Image Image Row" at bounding box center [671, 432] width 325 height 134
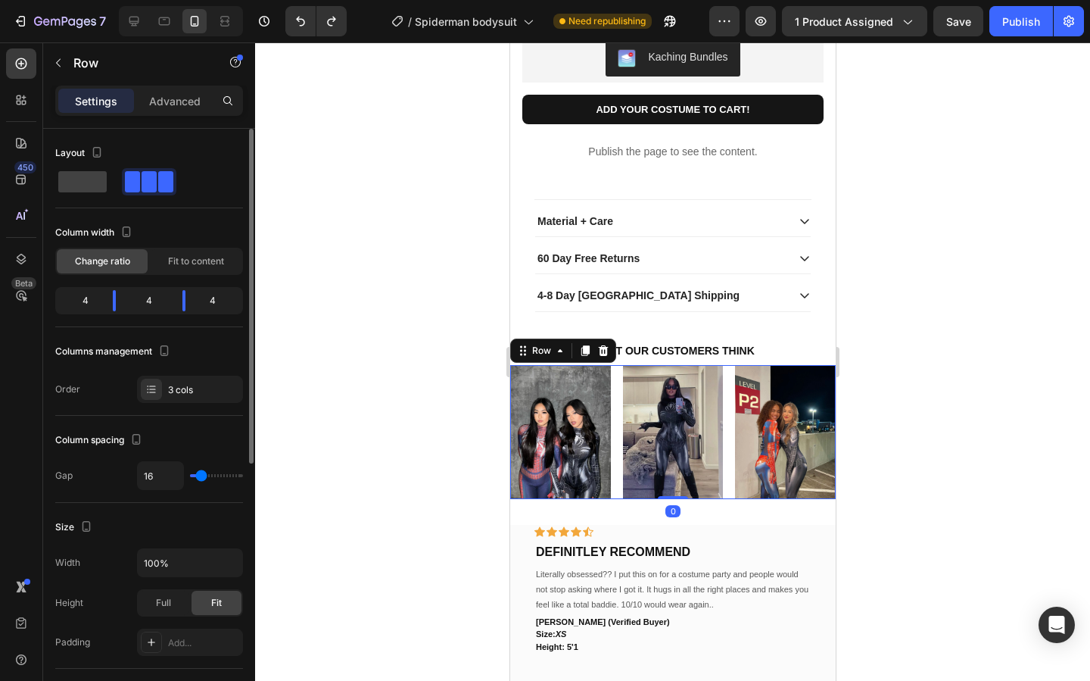
type input "13"
type input "12"
type input "9"
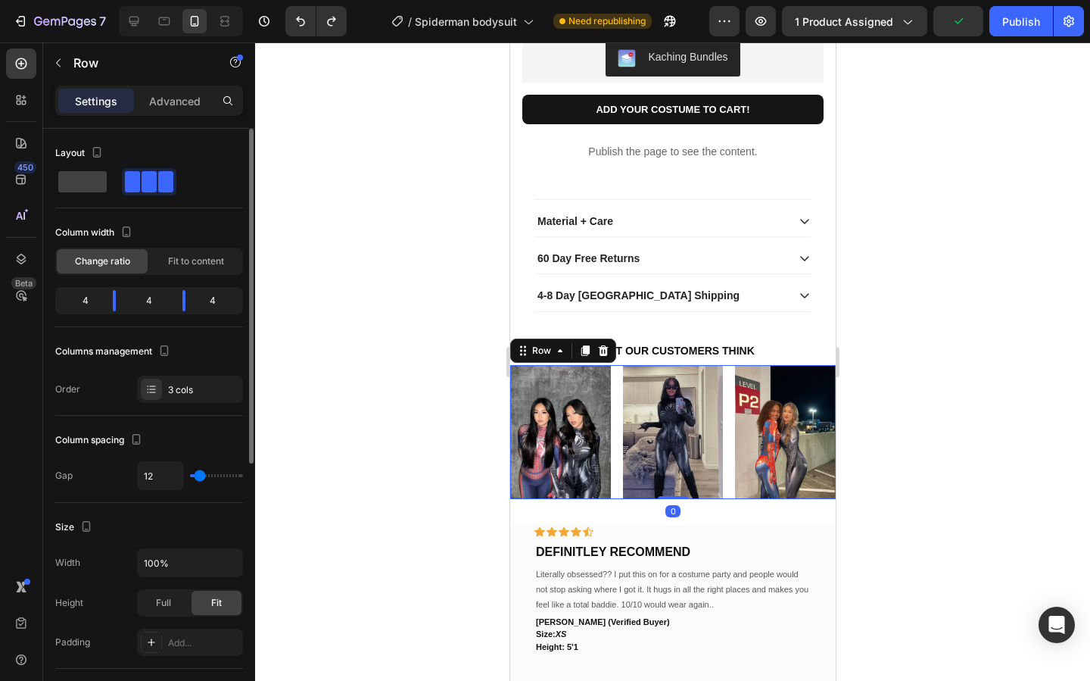
type input "9"
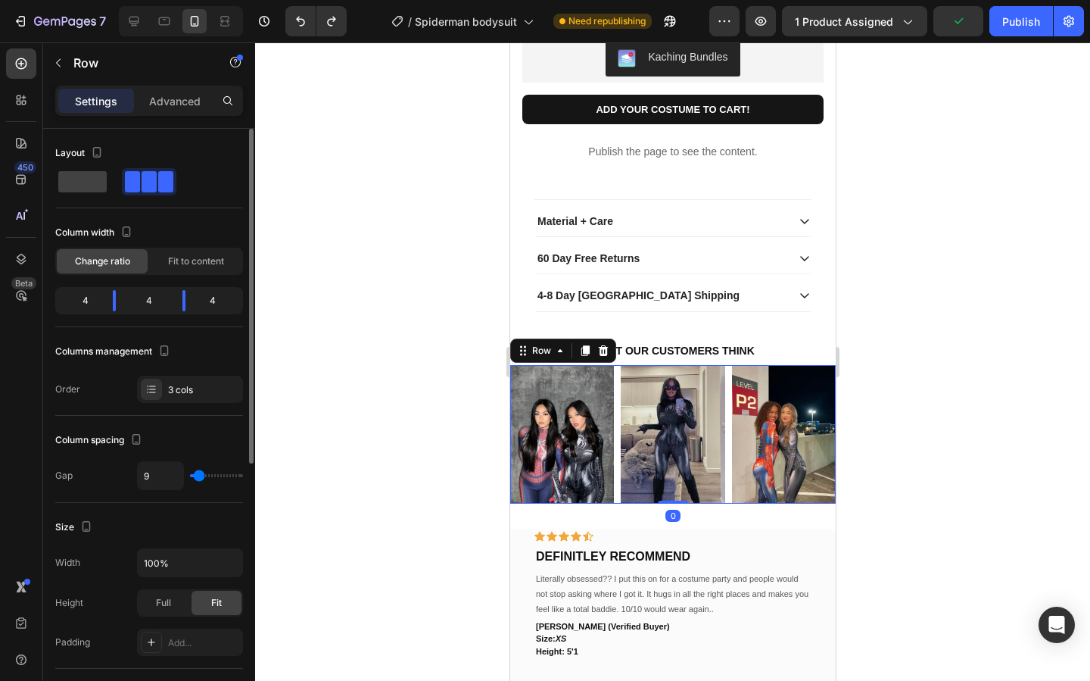
type input "3"
type input "0"
drag, startPoint x: 200, startPoint y: 469, endPoint x: 176, endPoint y: 469, distance: 23.5
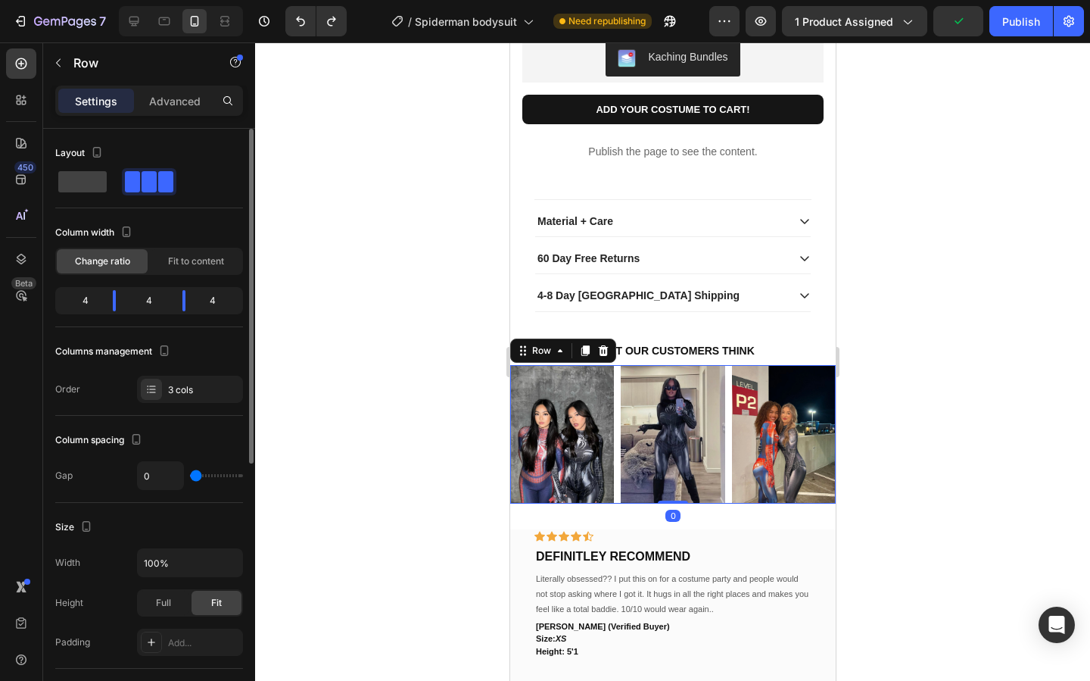
click at [176, 469] on div "0" at bounding box center [190, 475] width 106 height 29
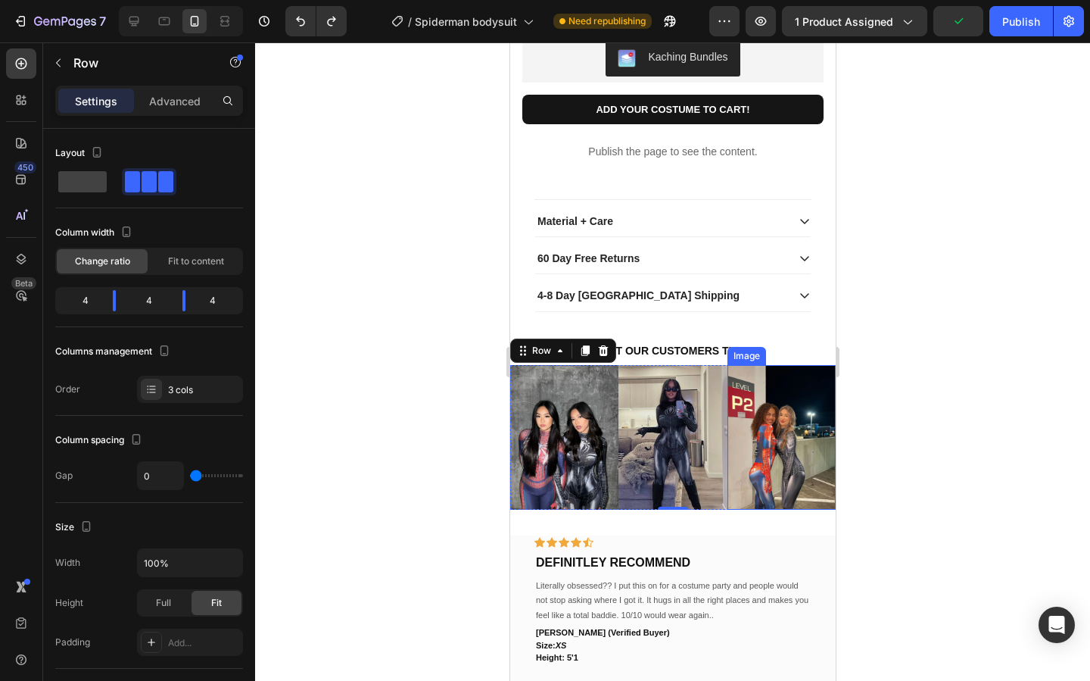
click at [907, 497] on div at bounding box center [672, 361] width 835 height 638
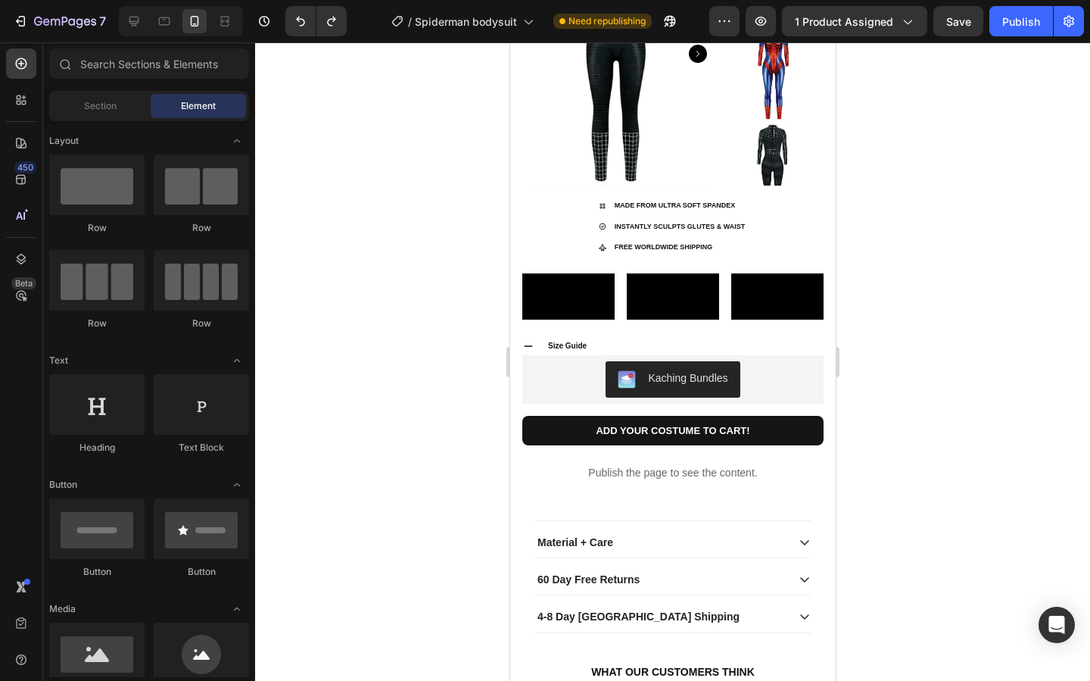
scroll to position [542, 0]
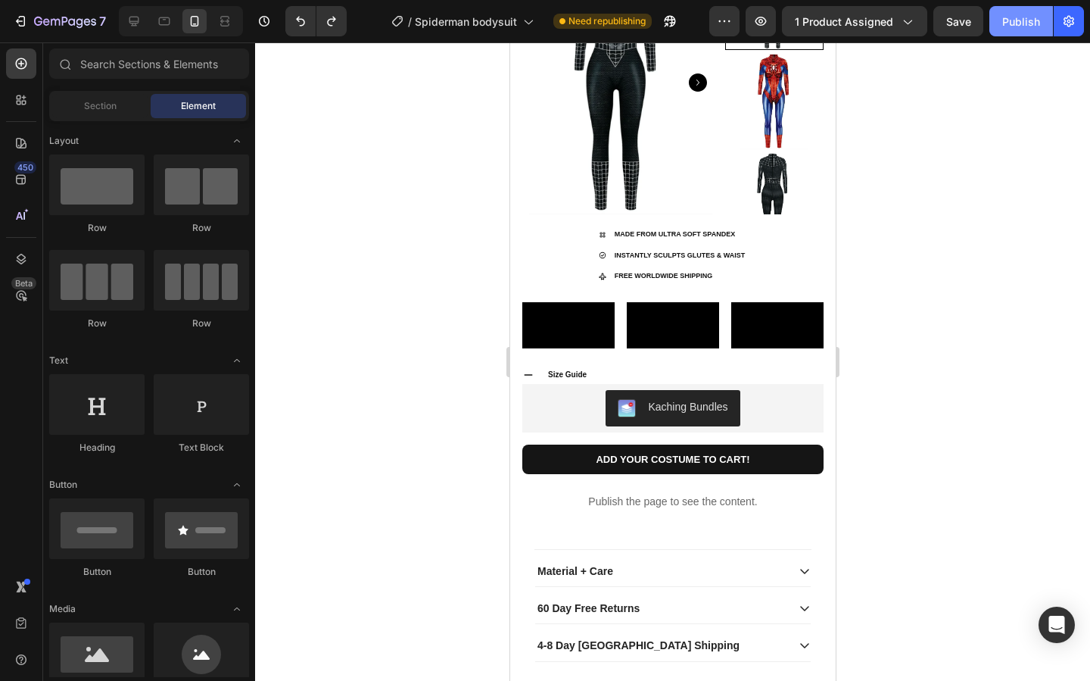
click at [1024, 9] on button "Publish" at bounding box center [1021, 21] width 64 height 30
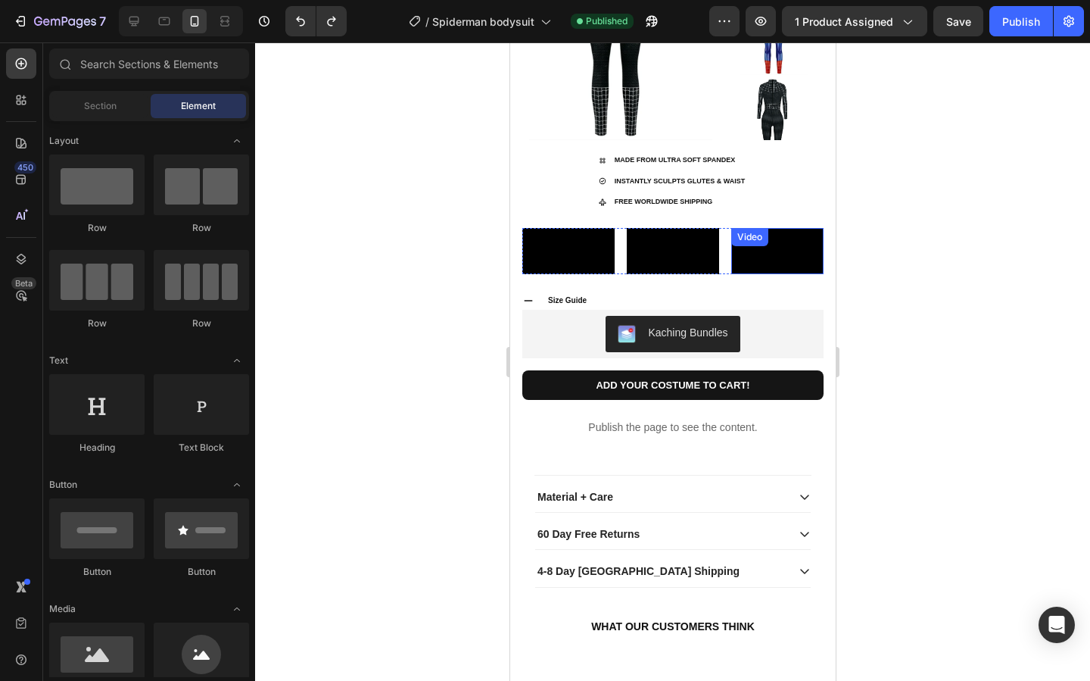
scroll to position [552, 0]
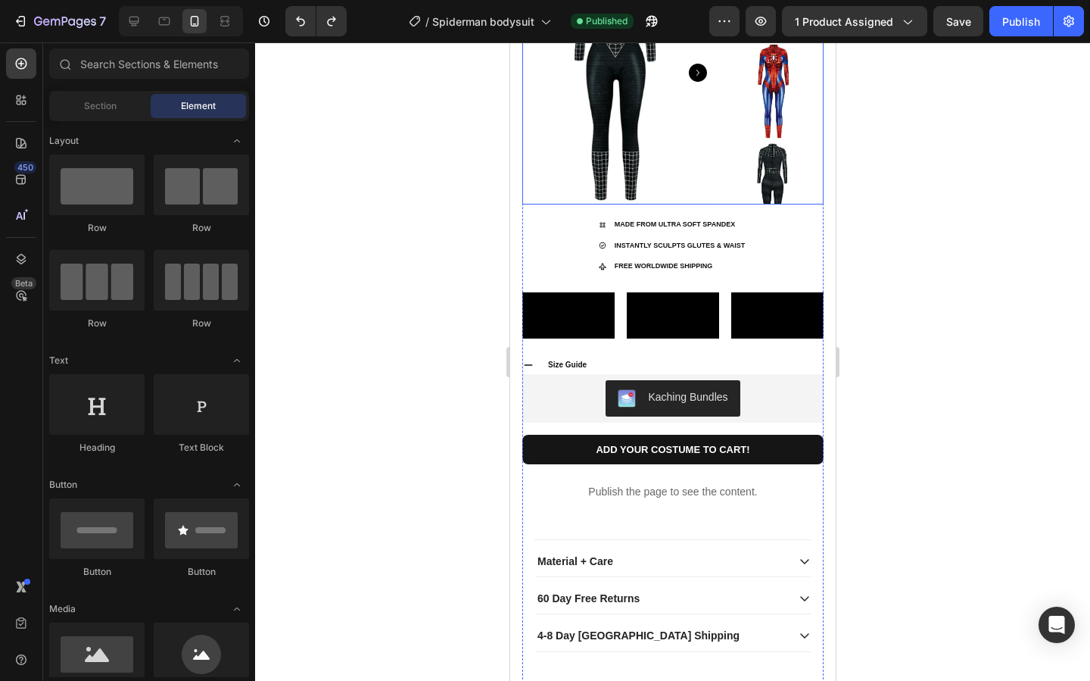
click at [719, 198] on div at bounding box center [672, 73] width 301 height 263
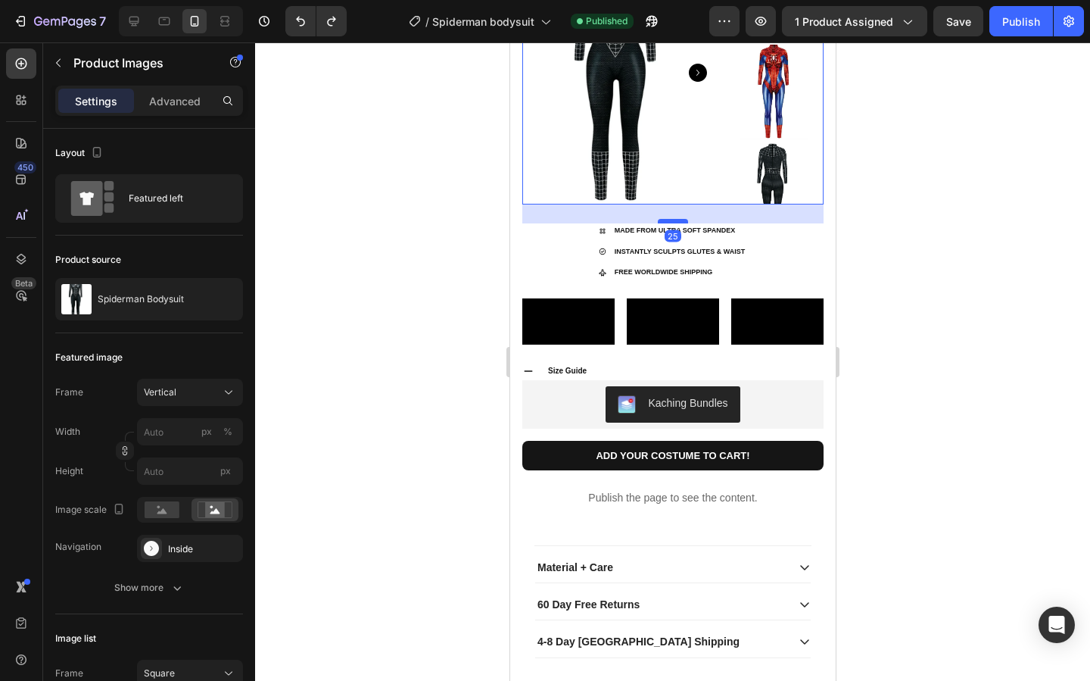
click at [680, 220] on div at bounding box center [672, 221] width 30 height 5
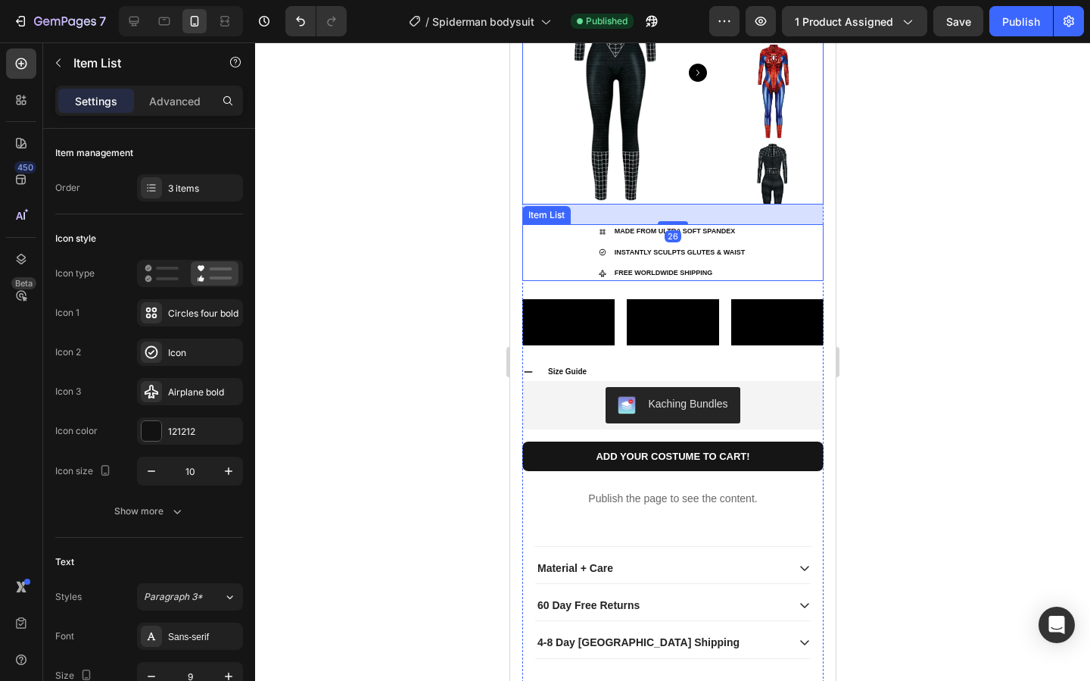
click at [662, 279] on div "FREE WORLDWIDE SHIPPING" at bounding box center [679, 273] width 135 height 15
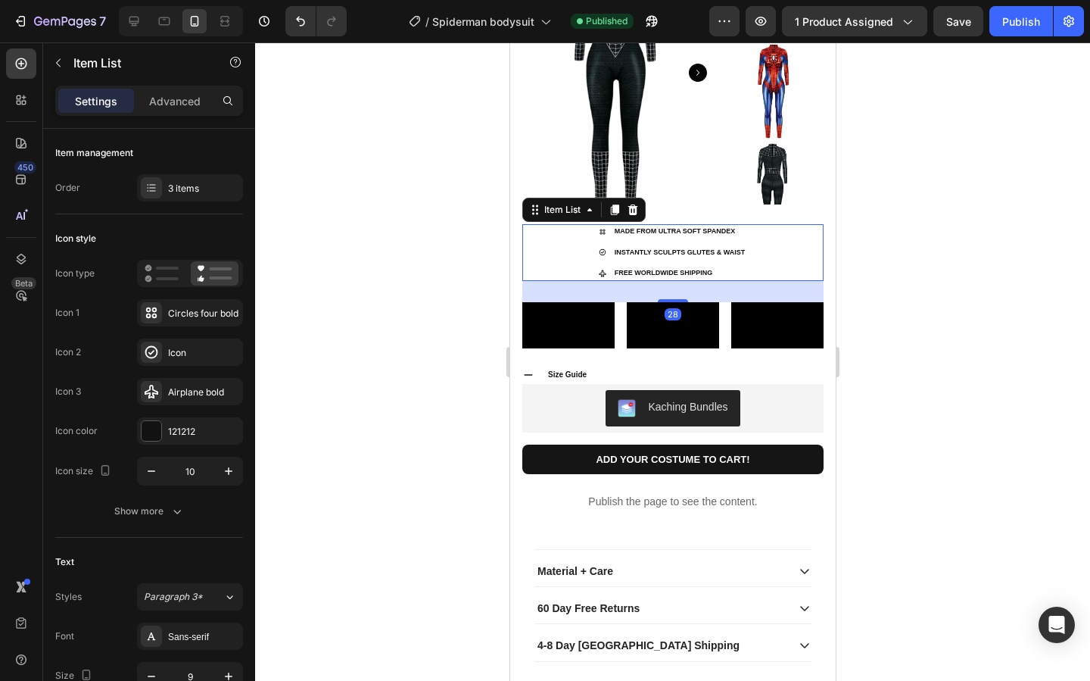
click at [677, 302] on div at bounding box center [672, 300] width 30 height 3
type input "100%"
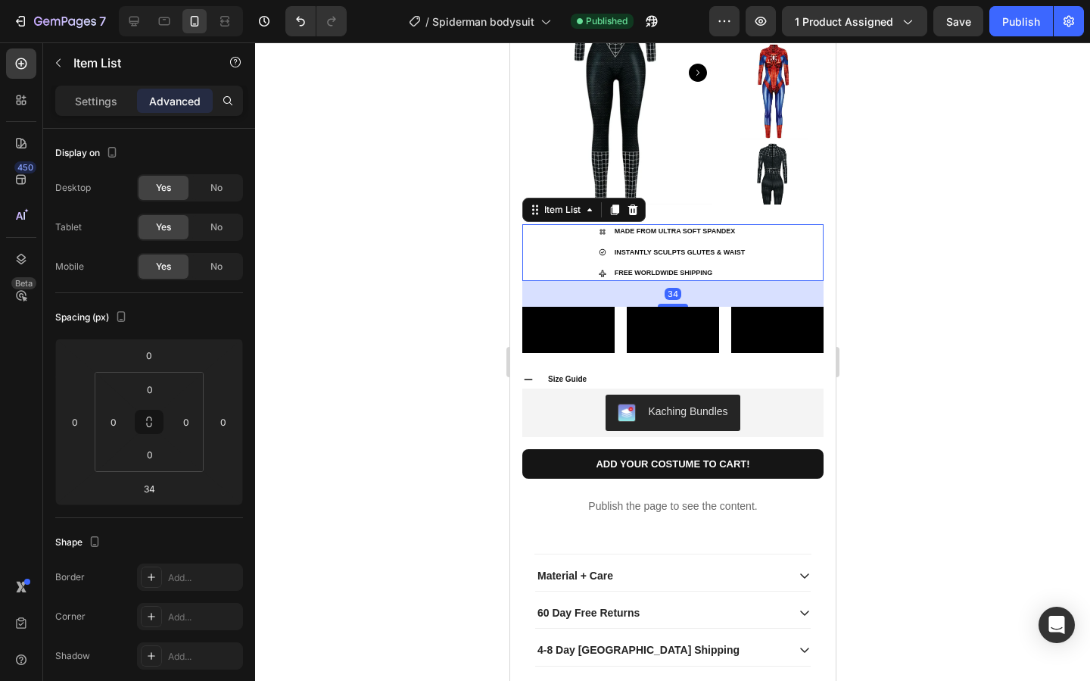
click at [986, 292] on div at bounding box center [672, 361] width 835 height 638
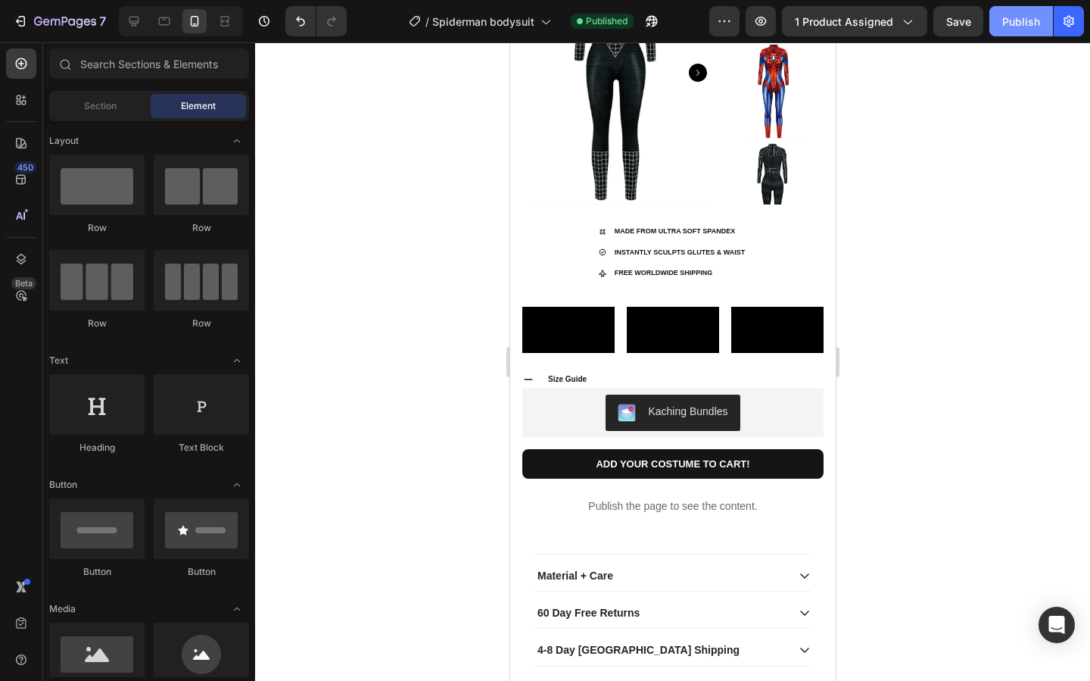
click at [1030, 8] on button "Publish" at bounding box center [1021, 21] width 64 height 30
